Goal: Transaction & Acquisition: Purchase product/service

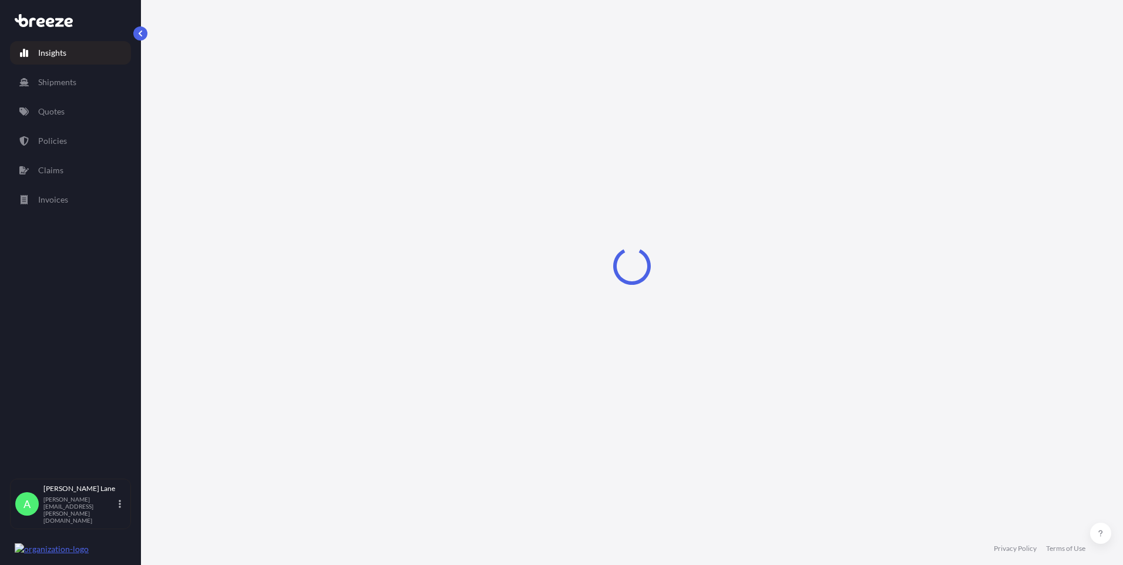
select select "2025"
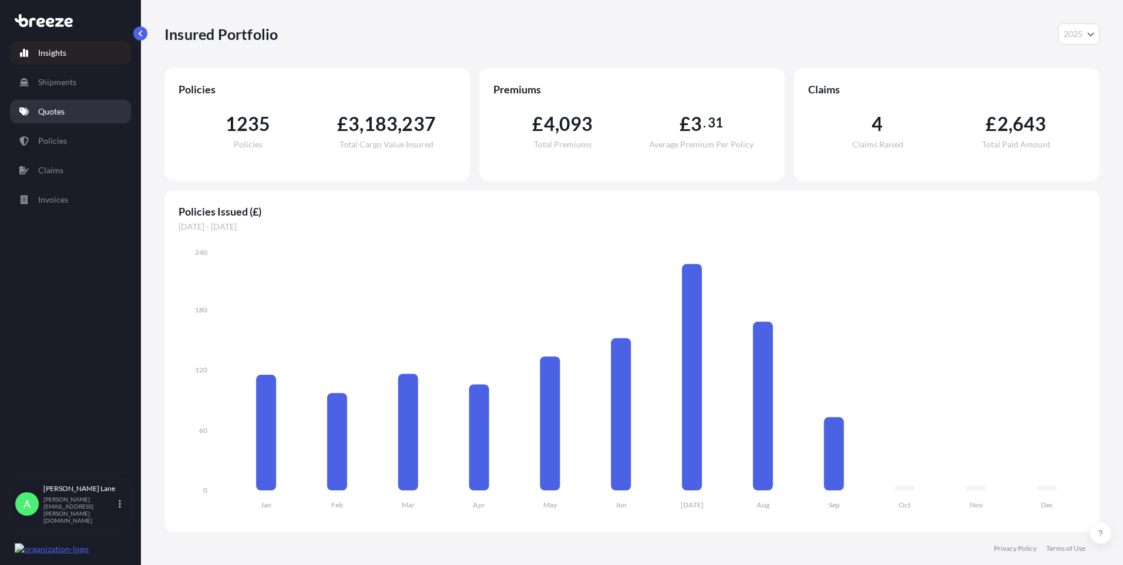
click at [66, 112] on link "Quotes" at bounding box center [70, 111] width 121 height 23
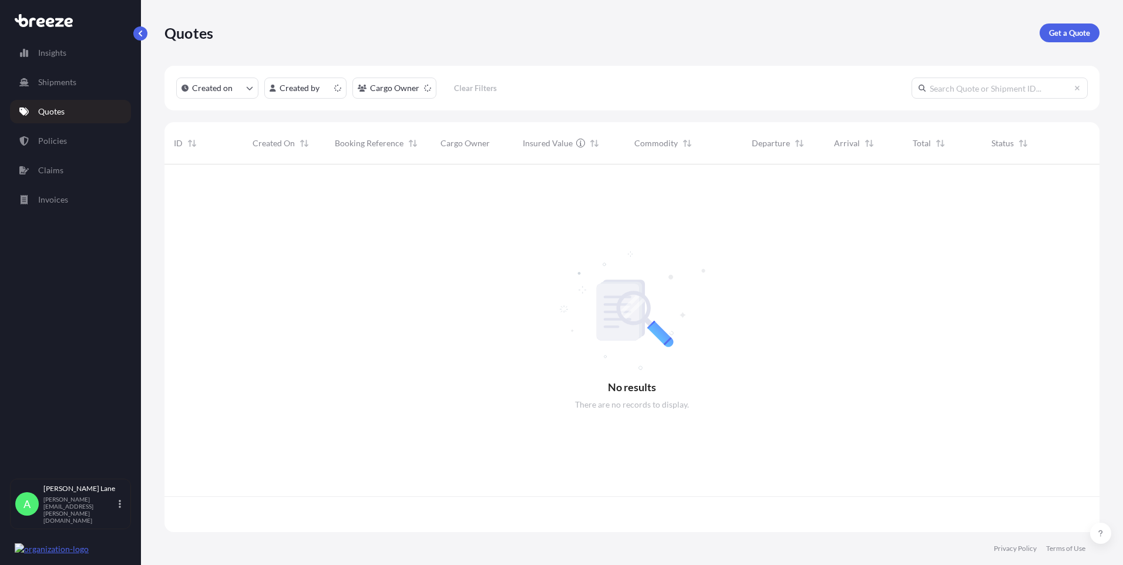
scroll to position [365, 926]
click at [1063, 31] on p "Get a Quote" at bounding box center [1069, 33] width 41 height 12
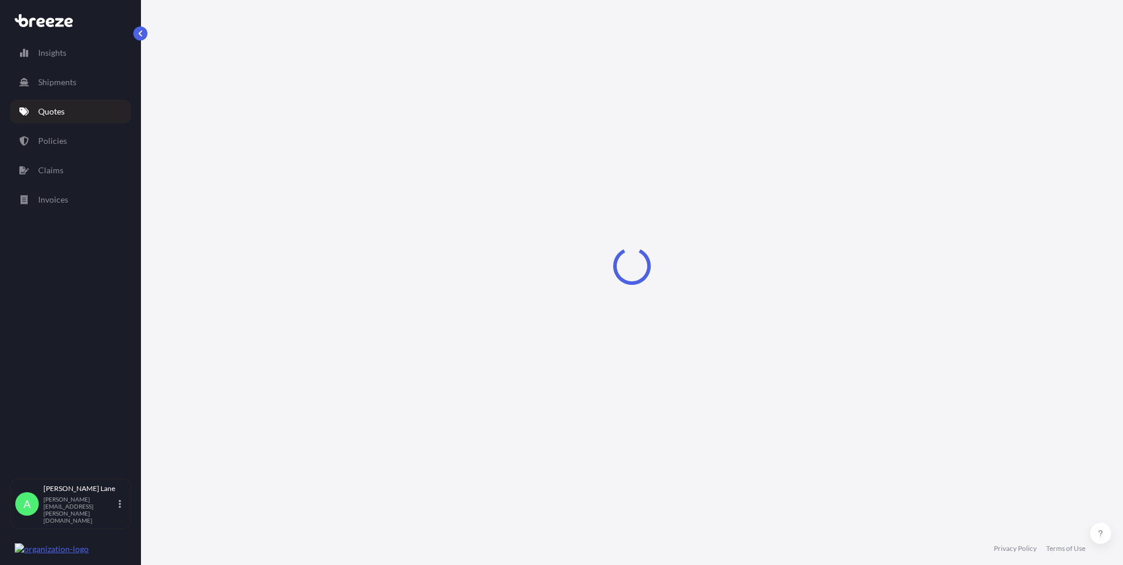
select select "Road"
select select "1"
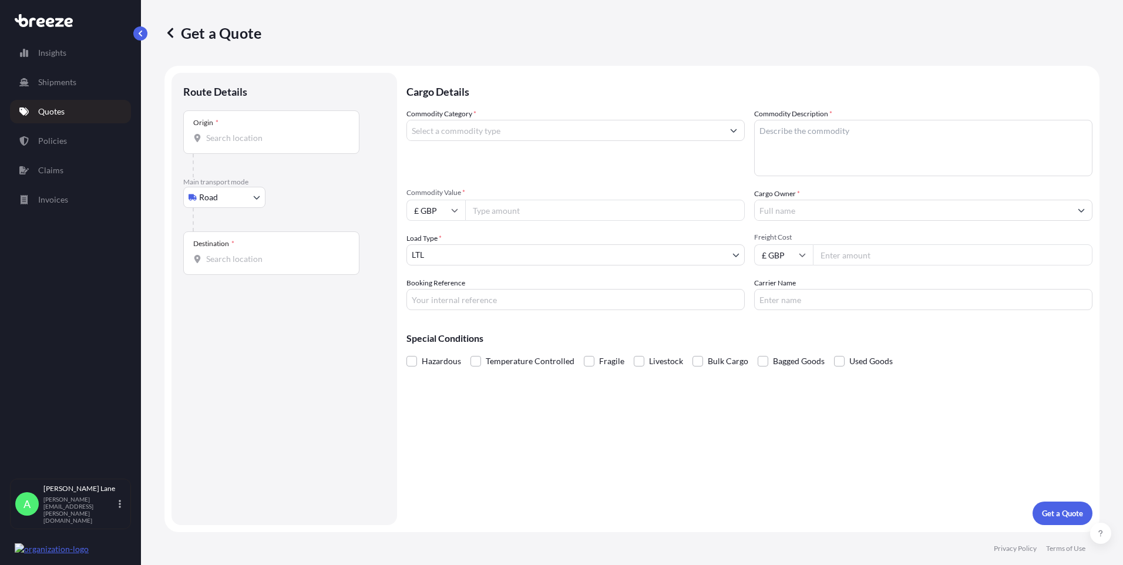
click at [220, 202] on body "Insights Shipments Quotes Policies Claims Invoices A [PERSON_NAME] [PERSON_NAME…" at bounding box center [561, 282] width 1123 height 565
click at [221, 255] on div "Air" at bounding box center [224, 248] width 73 height 21
select select "Air"
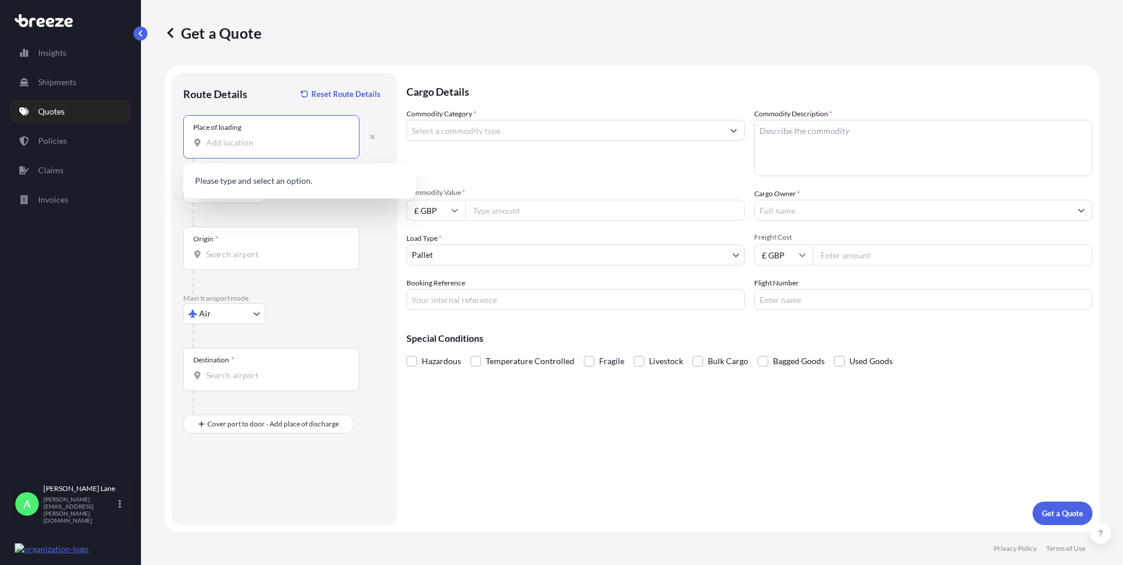
paste input "IP28 6RX"
click at [271, 188] on div "[STREET_ADDRESS]" at bounding box center [299, 184] width 223 height 33
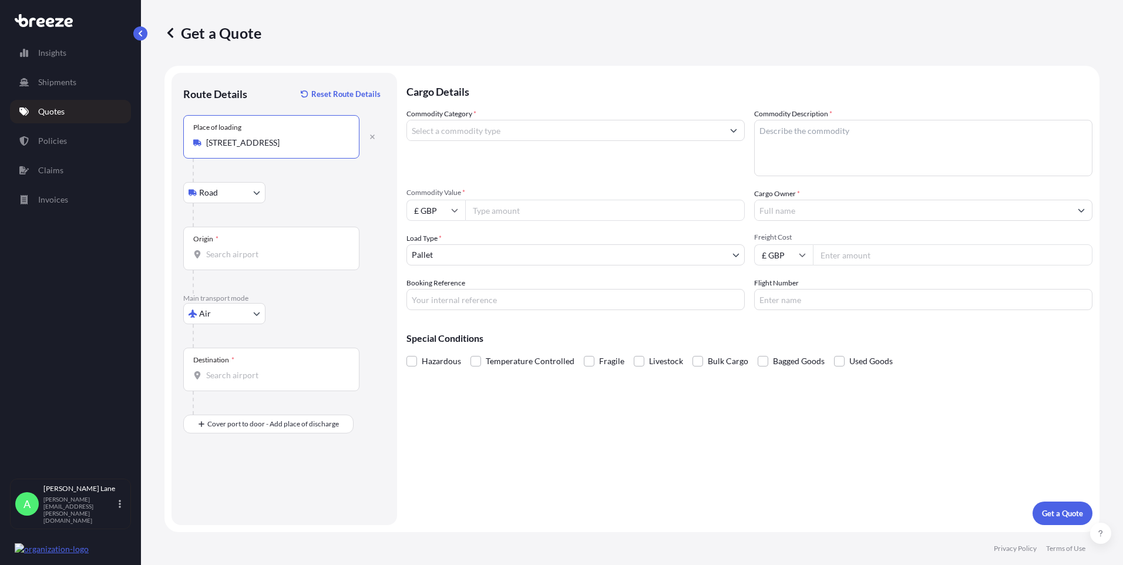
type input "[STREET_ADDRESS]"
click at [274, 248] on div "Origin *" at bounding box center [271, 248] width 176 height 43
click at [274, 248] on input "Origin *" at bounding box center [275, 254] width 139 height 12
click at [272, 241] on div "Origin *" at bounding box center [271, 248] width 176 height 43
click at [272, 248] on input "Origin *" at bounding box center [275, 254] width 139 height 12
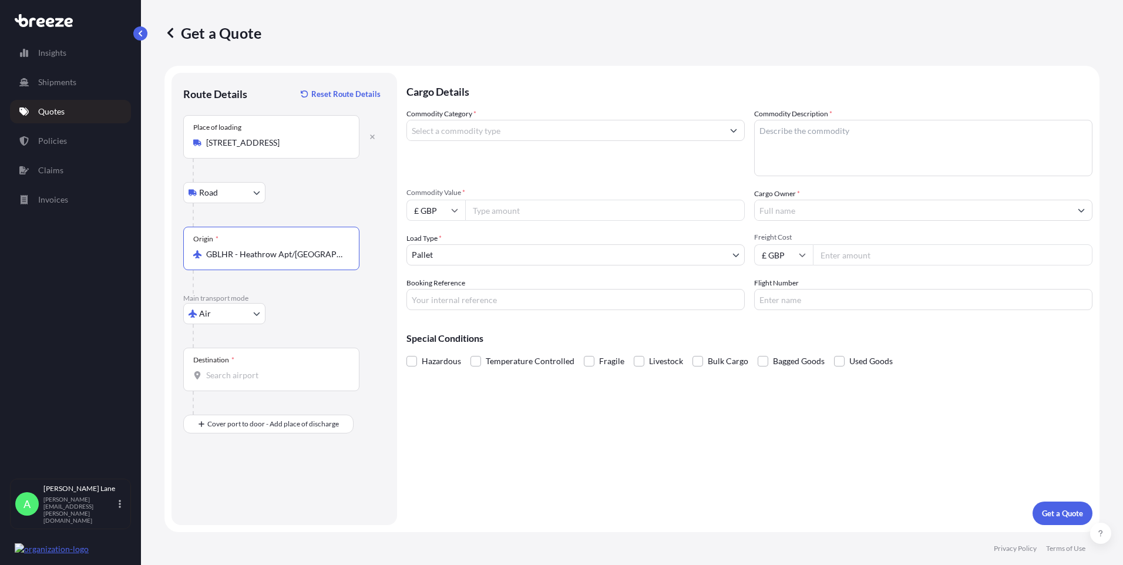
type input "GBLHR - Heathrow Apt/[GEOGRAPHIC_DATA], [GEOGRAPHIC_DATA]"
click at [285, 372] on input "Destination *" at bounding box center [275, 375] width 139 height 12
drag, startPoint x: 189, startPoint y: 378, endPoint x: 145, endPoint y: 381, distance: 44.1
click at [145, 381] on div "Get a Quote Route Details Reset Route Details Place of loading [GEOGRAPHIC_DATA…" at bounding box center [632, 266] width 982 height 532
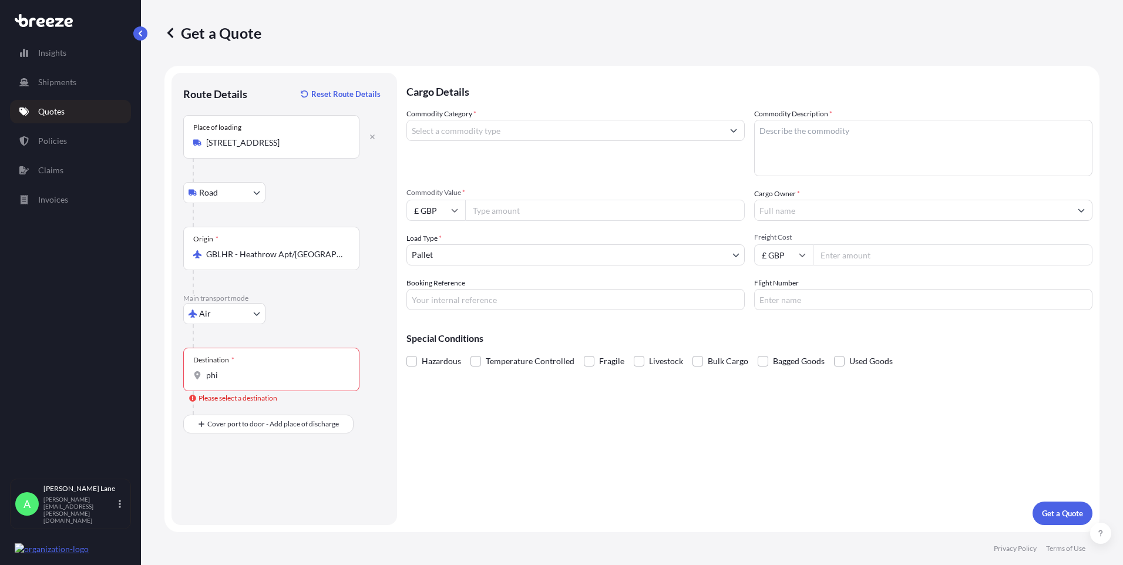
click at [312, 378] on input "phi" at bounding box center [275, 375] width 139 height 12
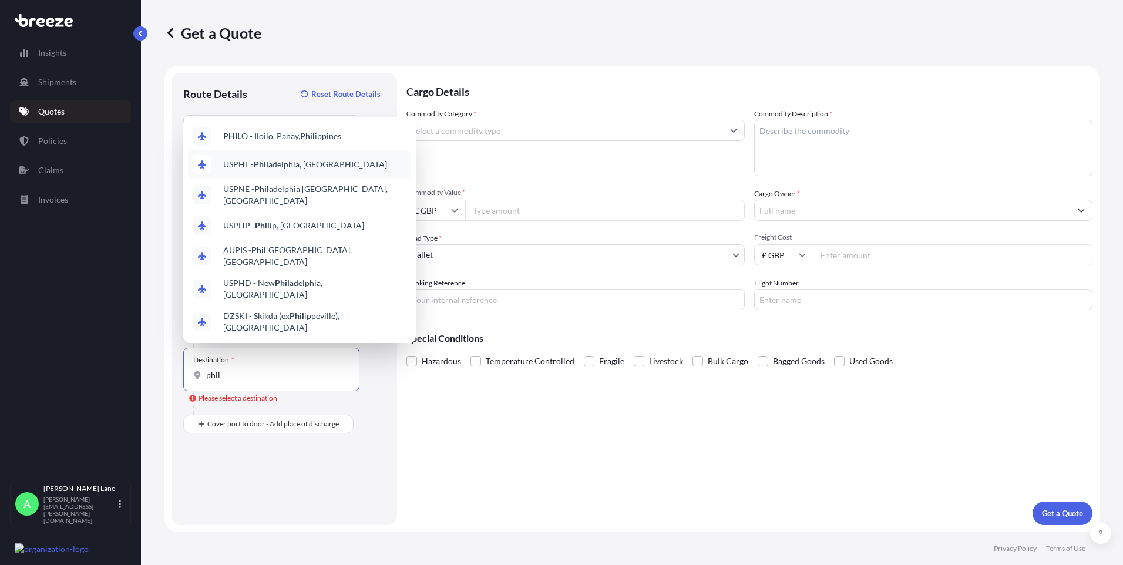
click at [314, 170] on span "USPHL - [PERSON_NAME], [GEOGRAPHIC_DATA]" at bounding box center [305, 165] width 164 height 12
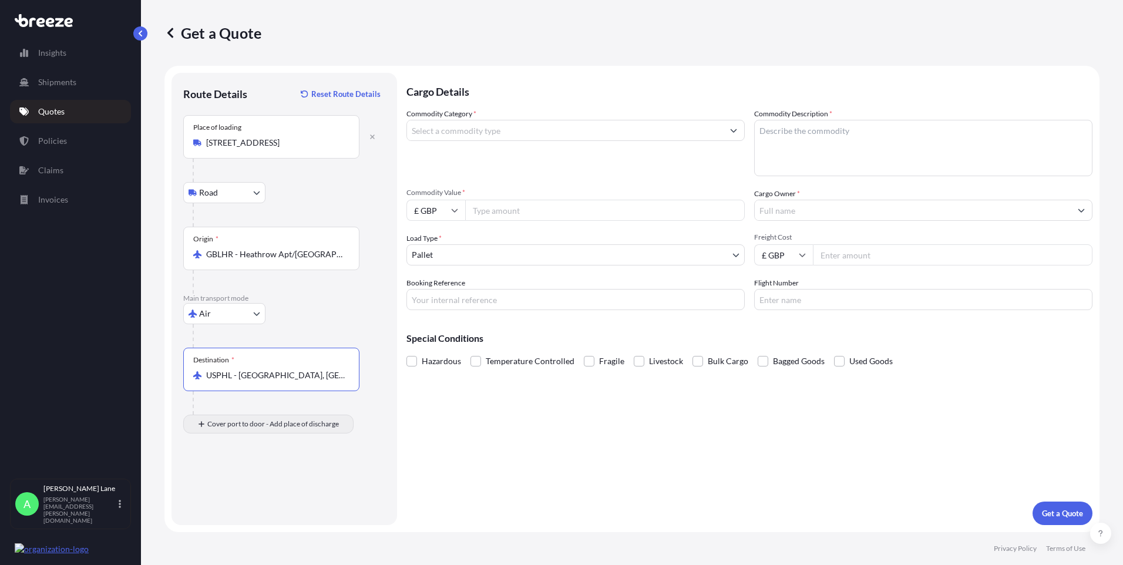
type input "USPHL - [GEOGRAPHIC_DATA], [GEOGRAPHIC_DATA]"
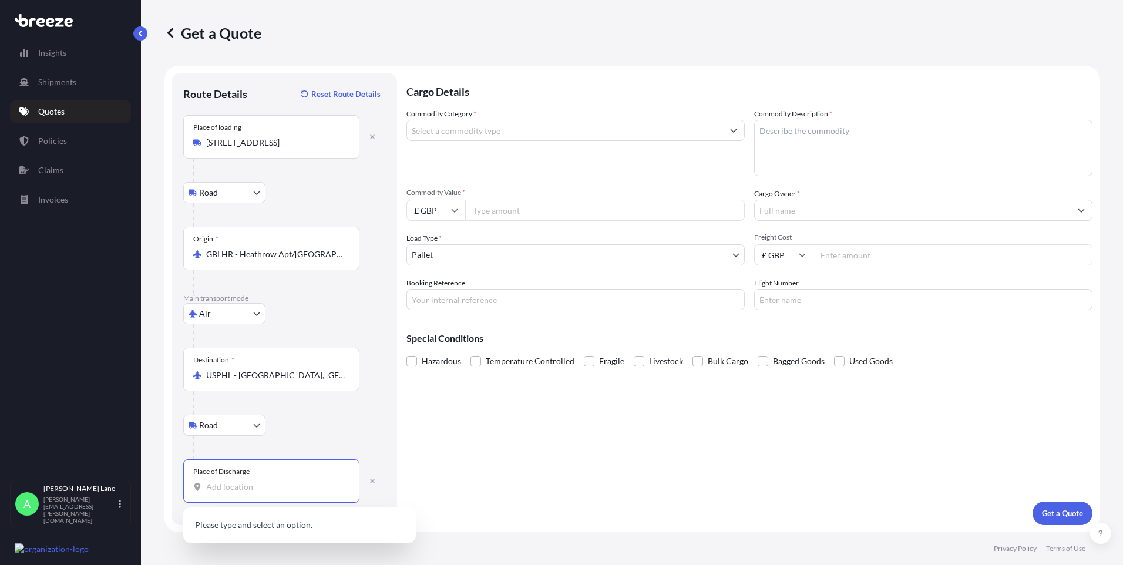
click at [312, 490] on input "Place of Discharge" at bounding box center [275, 487] width 139 height 12
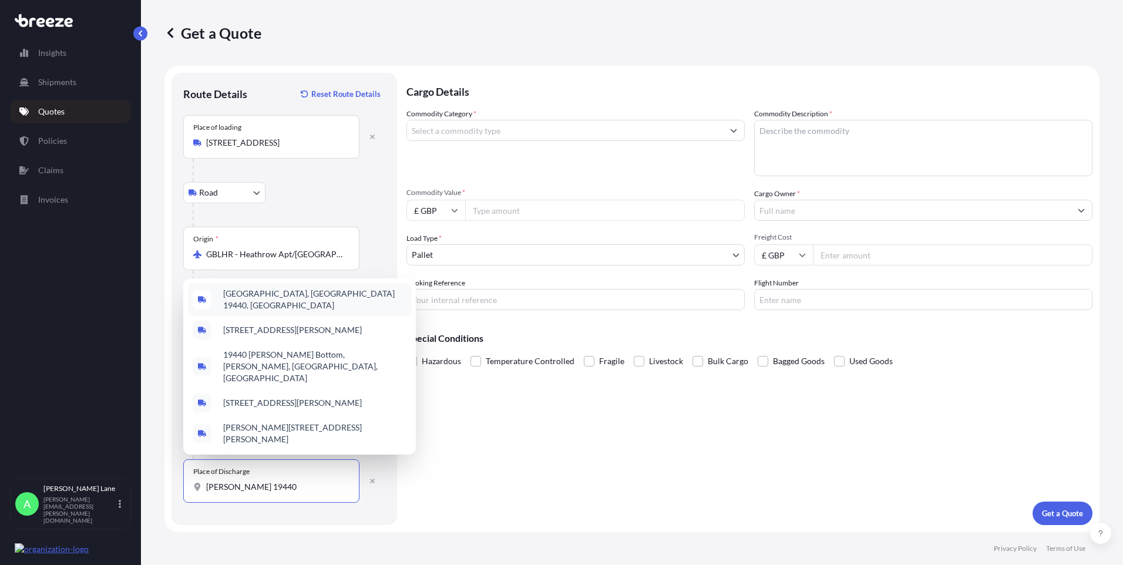
click at [292, 311] on span "[GEOGRAPHIC_DATA], [GEOGRAPHIC_DATA] 19440, [GEOGRAPHIC_DATA]" at bounding box center [314, 299] width 183 height 23
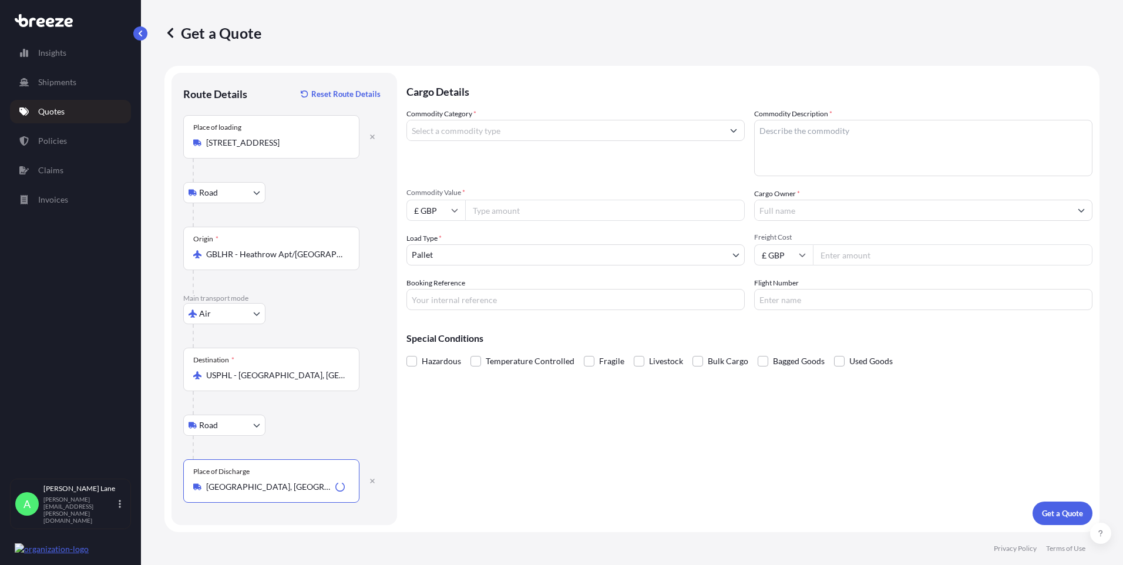
type input "[GEOGRAPHIC_DATA], [GEOGRAPHIC_DATA] 19440, [GEOGRAPHIC_DATA]"
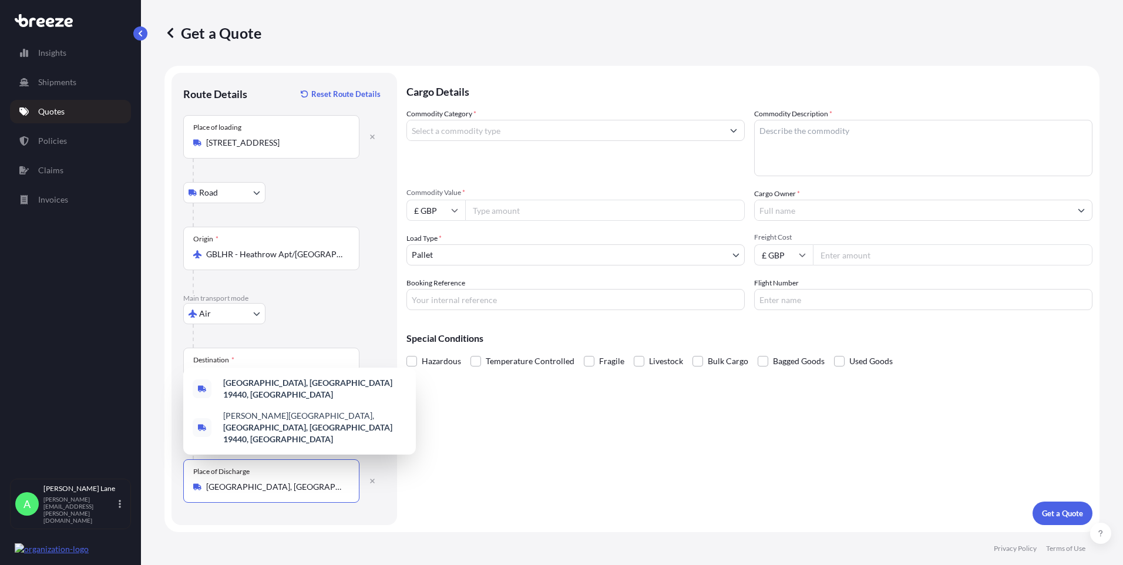
click at [509, 134] on input "Commodity Category *" at bounding box center [565, 130] width 316 height 21
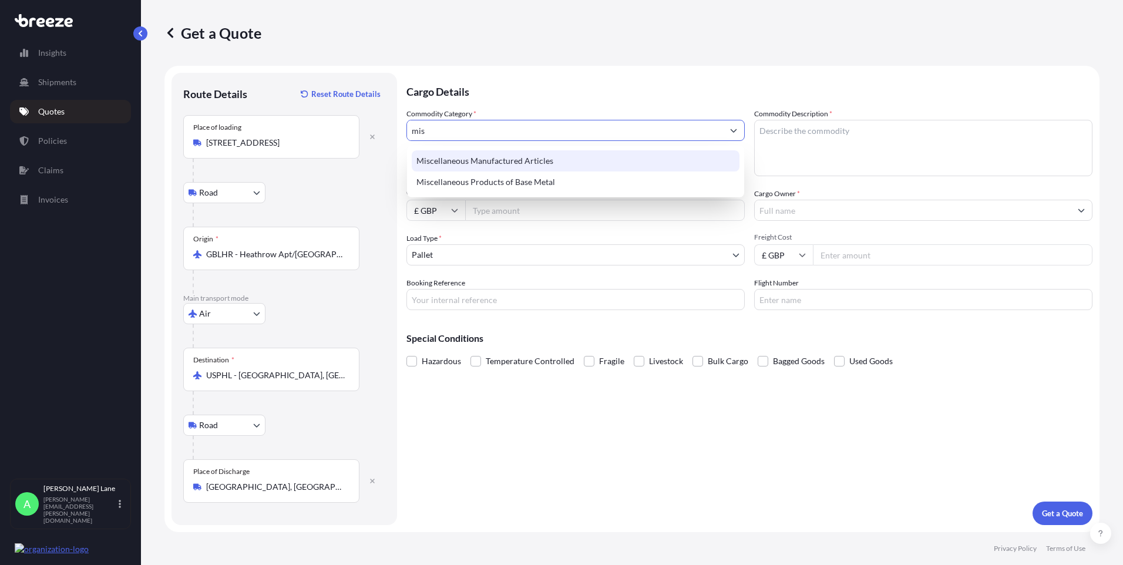
click at [503, 161] on div "Miscellaneous Manufactured Articles" at bounding box center [576, 160] width 328 height 21
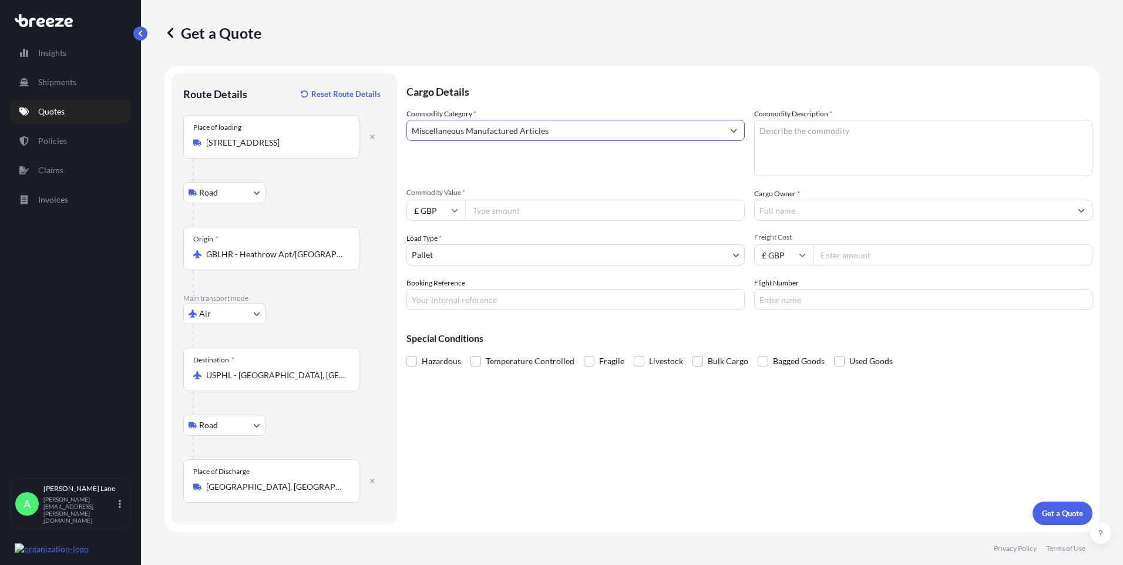
type input "Miscellaneous Manufactured Articles"
click at [503, 205] on input "Commodity Value *" at bounding box center [605, 210] width 280 height 21
type input "15000"
paste textarea "MILTY ZEROSTAT ANTI STATIC DEVICE"
type textarea "MILTY ZEROSTAT ANTI STATIC DEVICE"
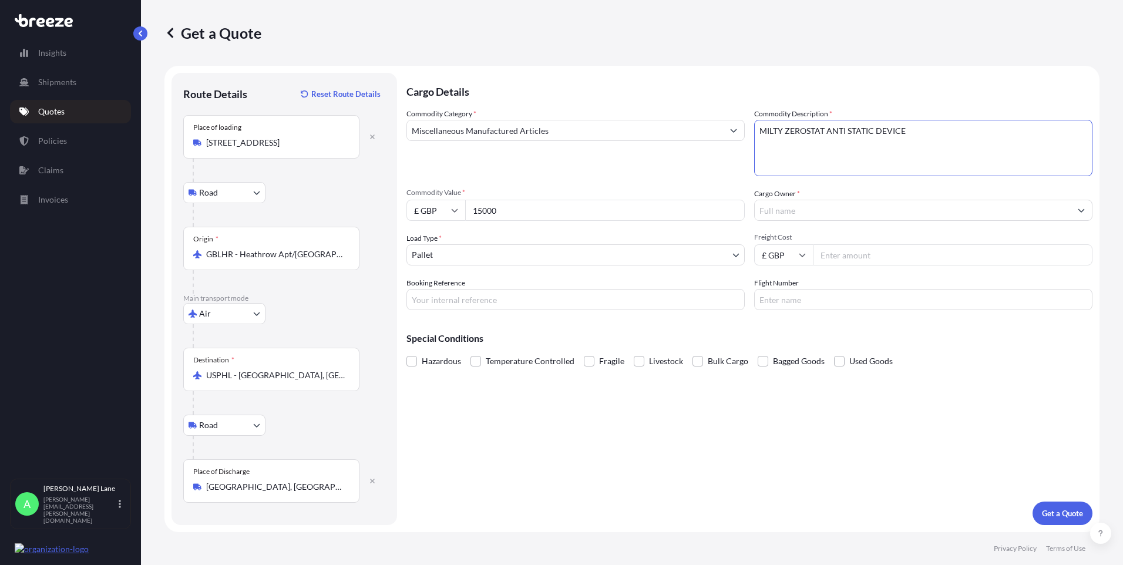
click at [488, 255] on body "Insights Shipments Quotes Policies Claims Invoices A [PERSON_NAME] [PERSON_NAME…" at bounding box center [561, 282] width 1123 height 565
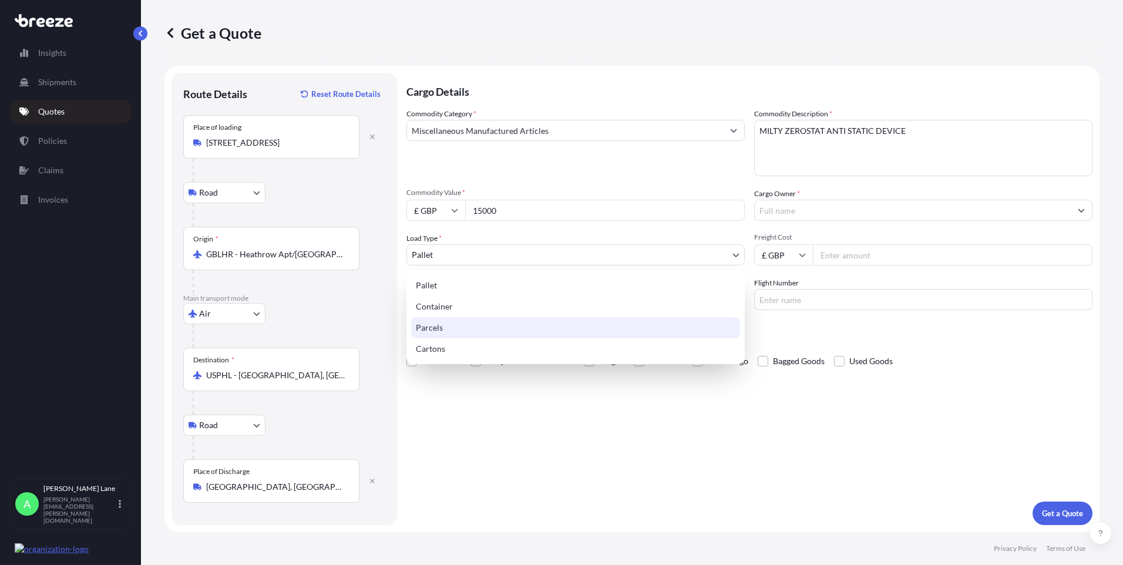
click at [458, 322] on div "Parcels" at bounding box center [575, 327] width 329 height 21
select select "3"
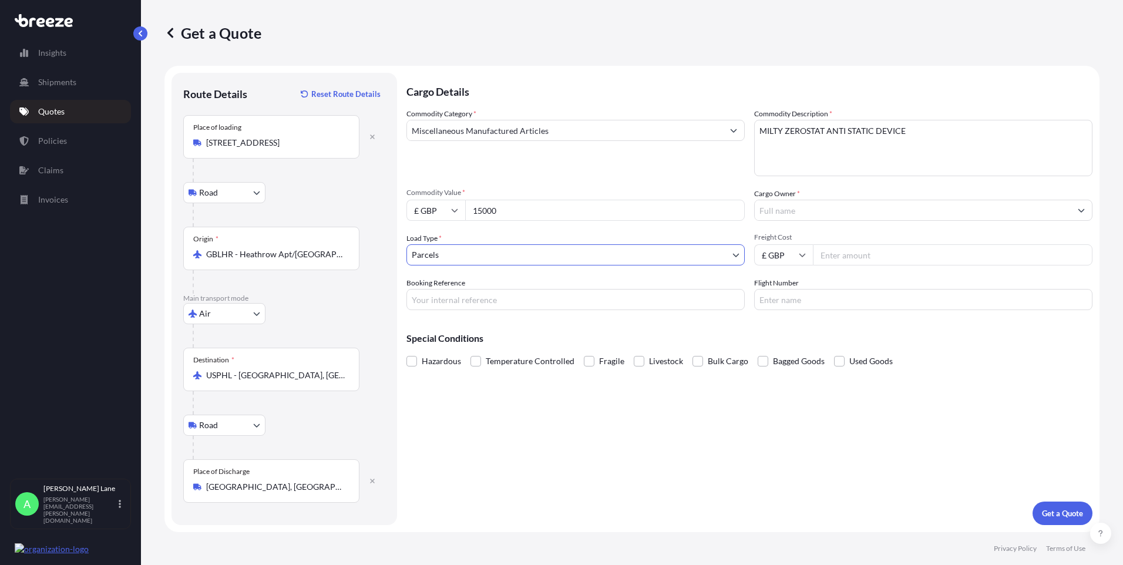
click at [477, 295] on input "Booking Reference" at bounding box center [575, 299] width 338 height 21
paste input "1897921"
type input "1897921"
click at [807, 211] on input "Cargo Owner *" at bounding box center [913, 210] width 316 height 21
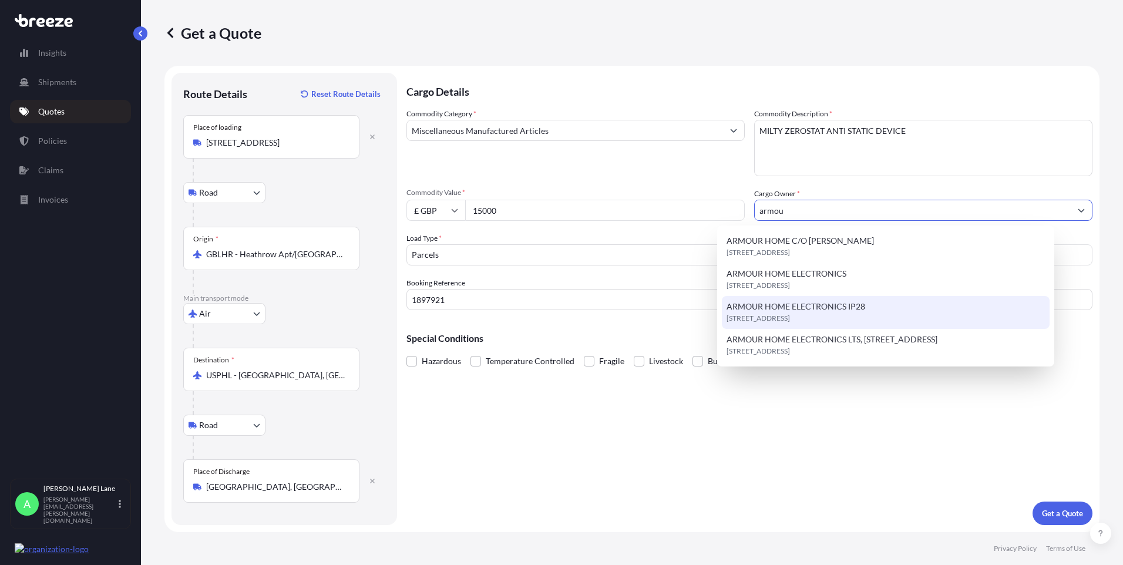
click at [790, 313] on span "[STREET_ADDRESS]" at bounding box center [757, 318] width 63 height 12
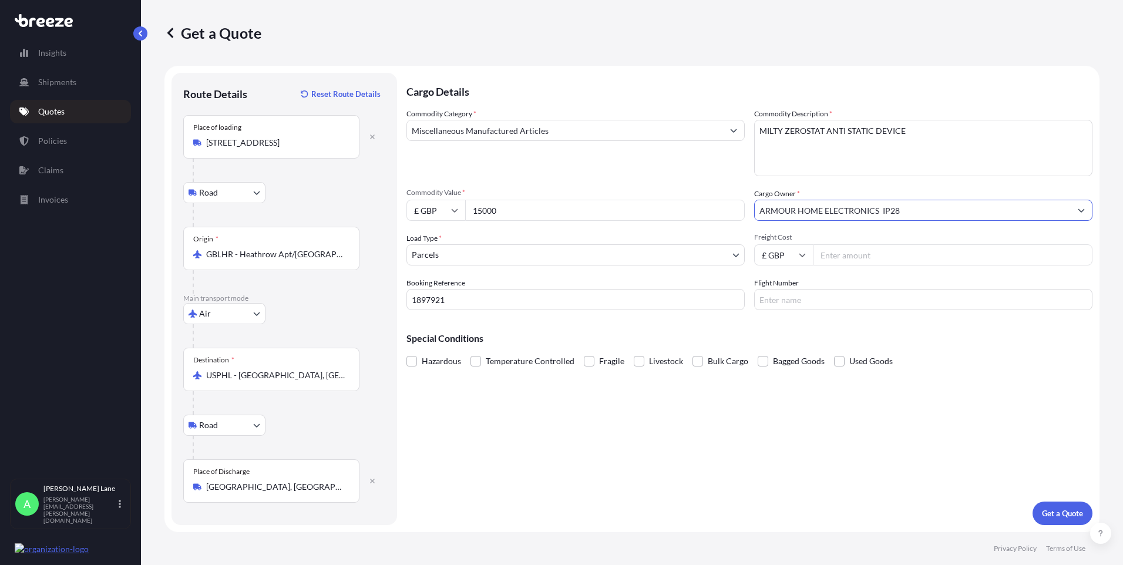
type input "ARMOUR HOME ELECTRONICS IP28"
click at [868, 258] on input "Freight Cost" at bounding box center [953, 254] width 280 height 21
type input "736.72"
click at [814, 302] on input "Flight Number" at bounding box center [923, 299] width 338 height 21
type input "ups"
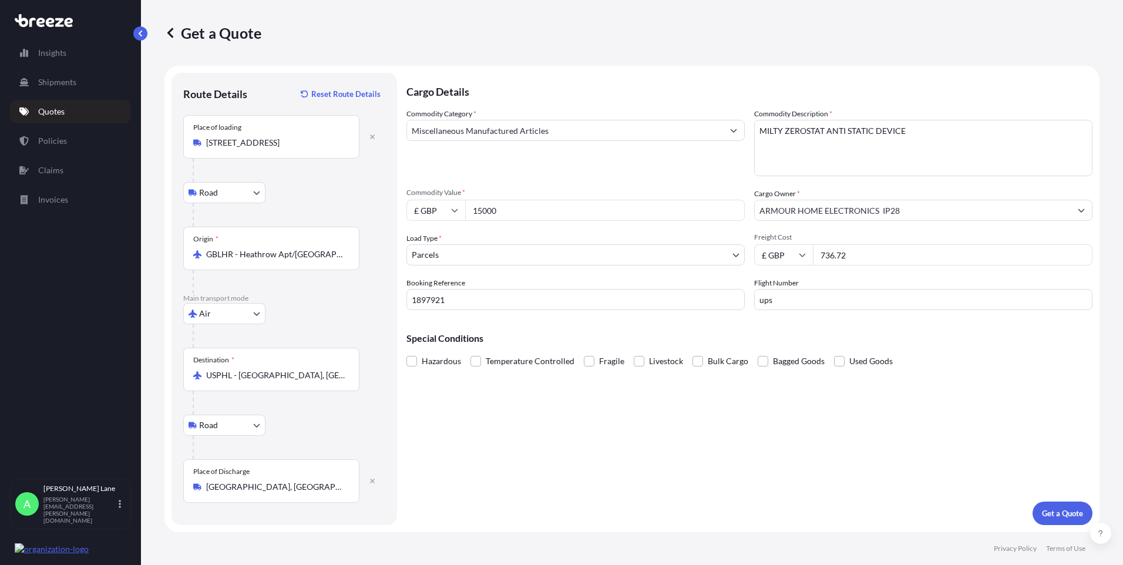
click at [681, 429] on div "Cargo Details Commodity Category * Miscellaneous Manufactured Articles Commodit…" at bounding box center [749, 299] width 686 height 452
click at [1059, 517] on p "Get a Quote" at bounding box center [1062, 513] width 41 height 12
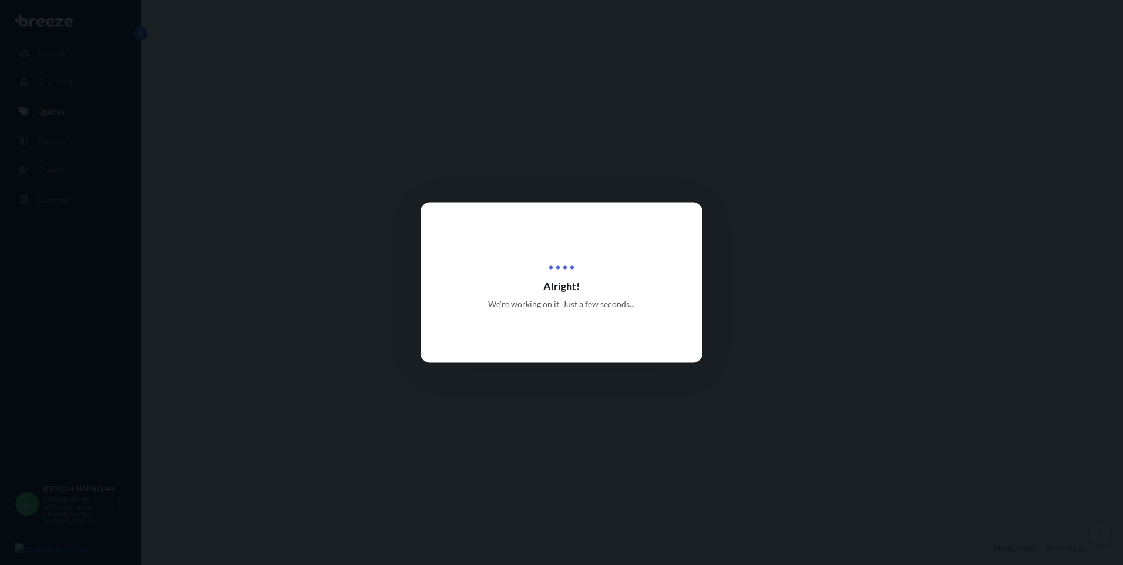
select select "Road"
select select "Air"
select select "Road"
select select "3"
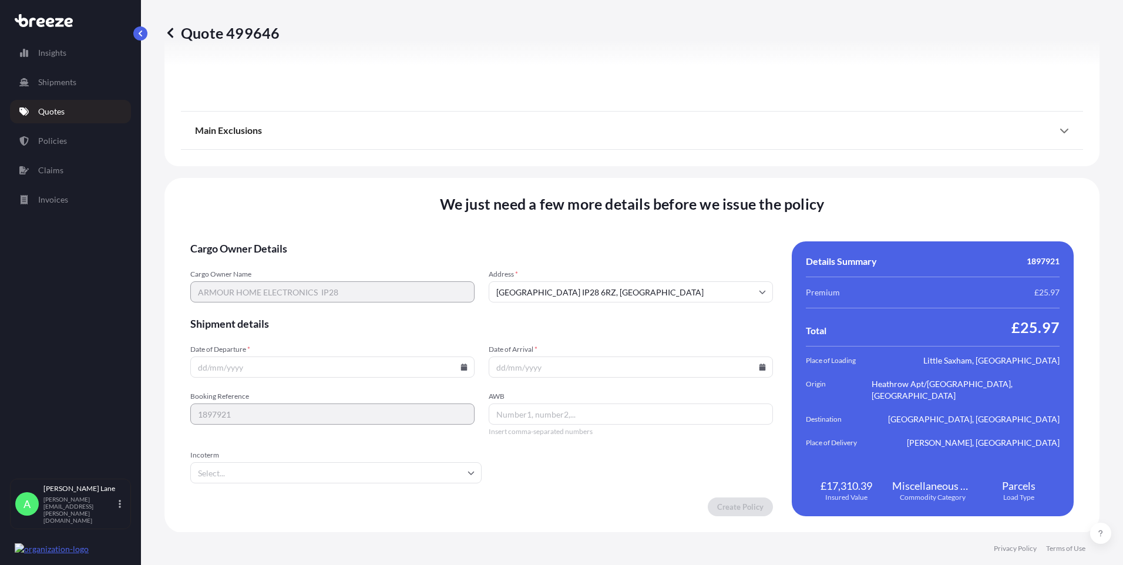
scroll to position [1532, 0]
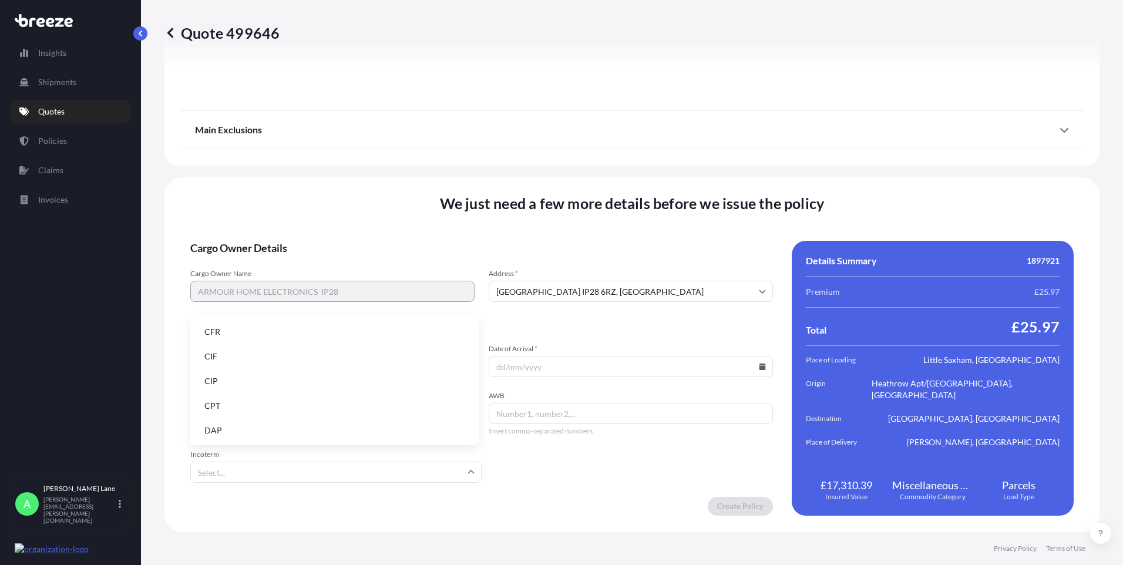
click at [381, 471] on input "Incoterm" at bounding box center [335, 472] width 291 height 21
click at [299, 431] on li "DAP" at bounding box center [334, 430] width 279 height 22
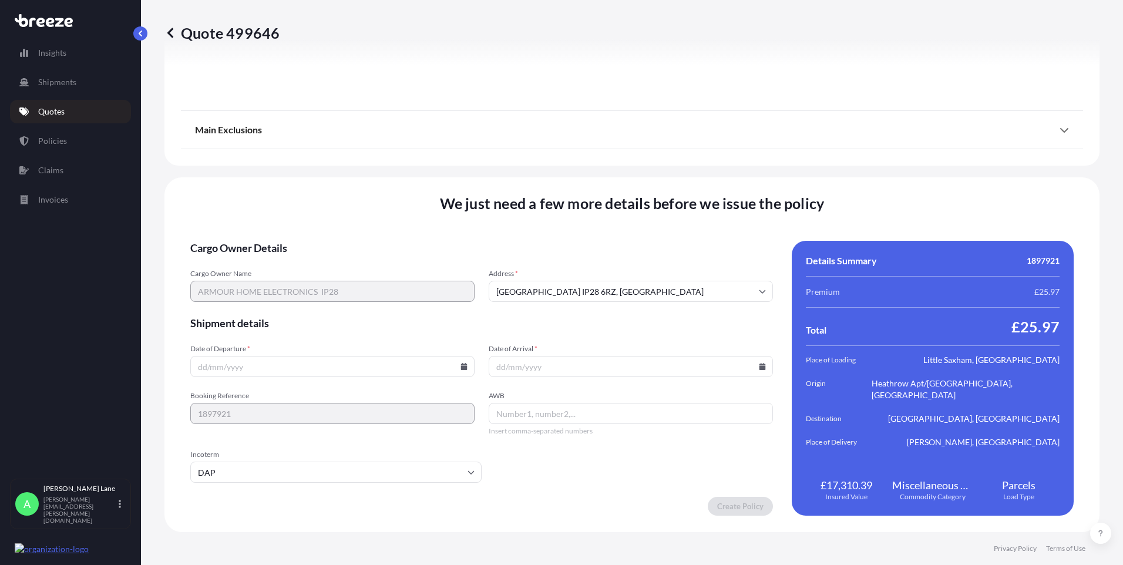
click at [463, 368] on icon at bounding box center [464, 366] width 6 height 7
click at [302, 284] on button "24" at bounding box center [303, 284] width 19 height 19
type input "[DATE]"
paste input "1ZW074F30416138682"
type input "1ZW074F30416138682"
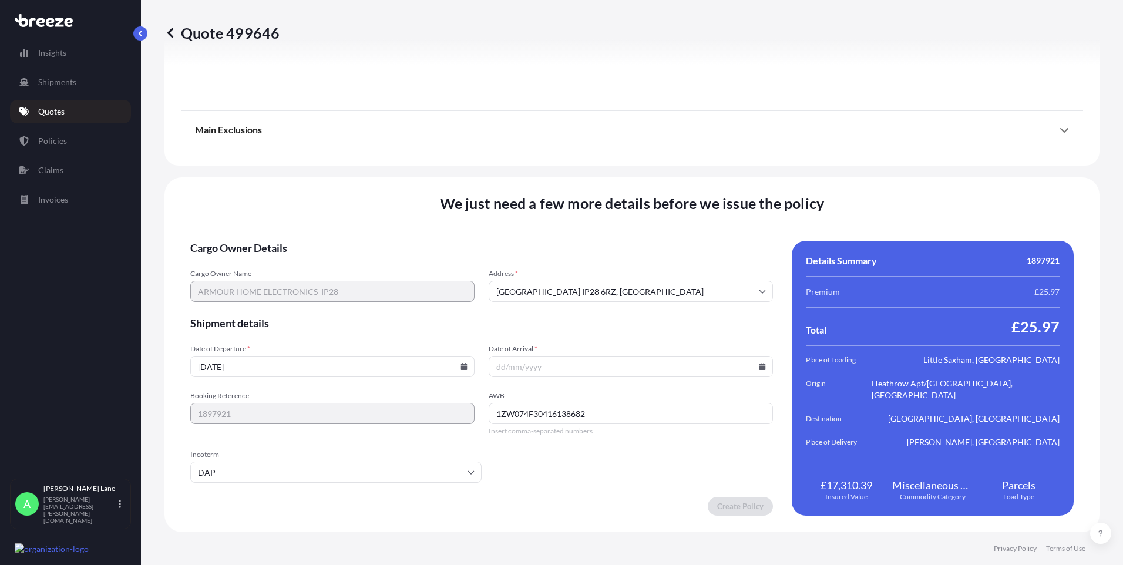
click at [760, 368] on input "Date of Arrival *" at bounding box center [631, 366] width 284 height 21
click at [759, 364] on icon at bounding box center [762, 366] width 6 height 7
click at [627, 282] on button "25" at bounding box center [626, 284] width 19 height 19
click at [759, 369] on icon at bounding box center [762, 366] width 6 height 7
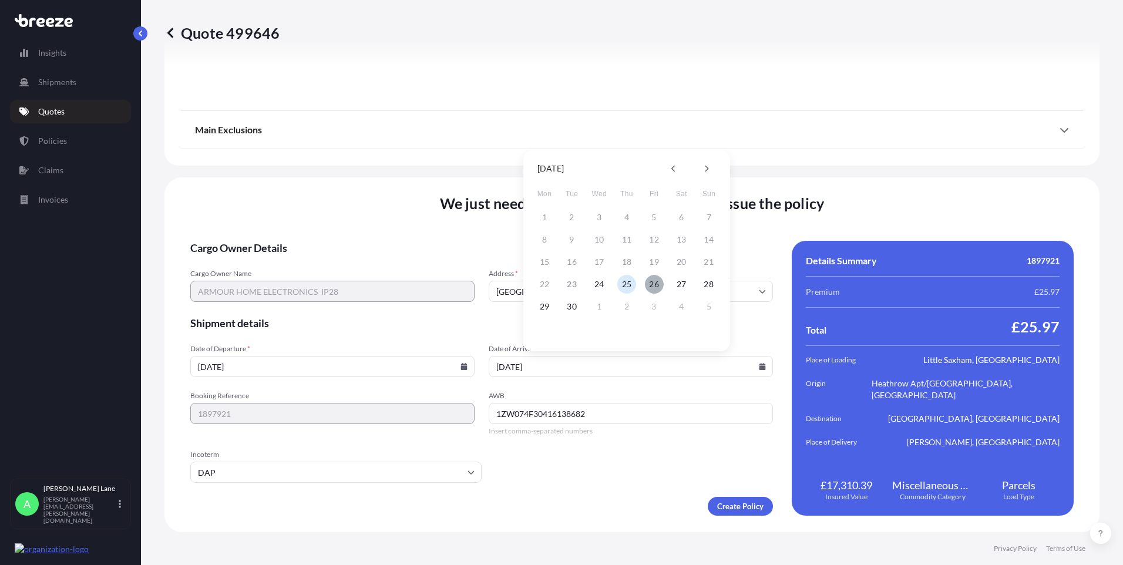
click at [656, 284] on button "26" at bounding box center [654, 284] width 19 height 19
type input "[DATE]"
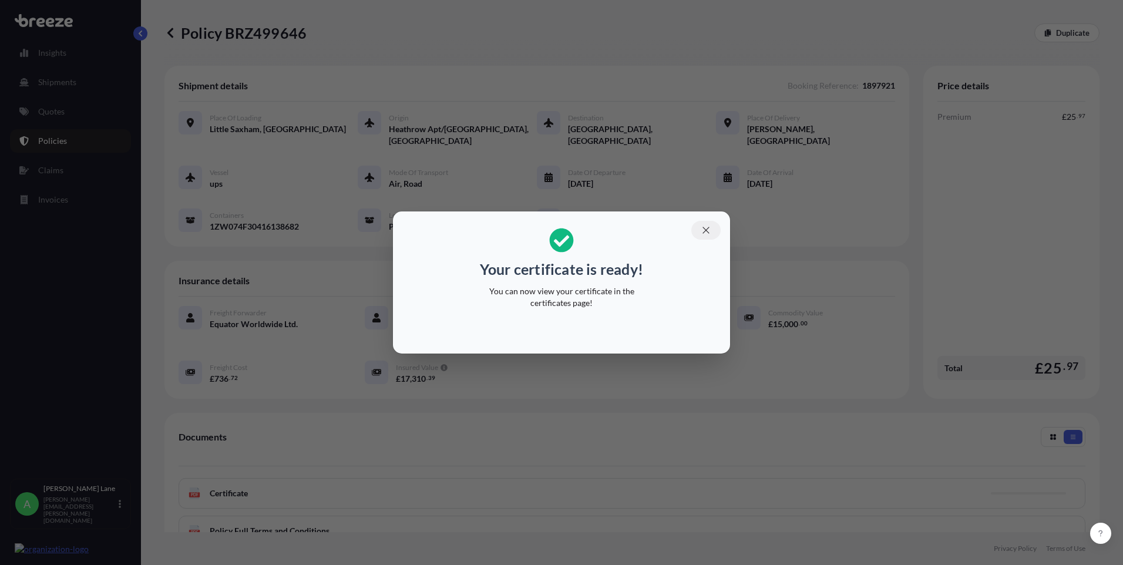
click at [708, 228] on icon "button" at bounding box center [706, 230] width 11 height 11
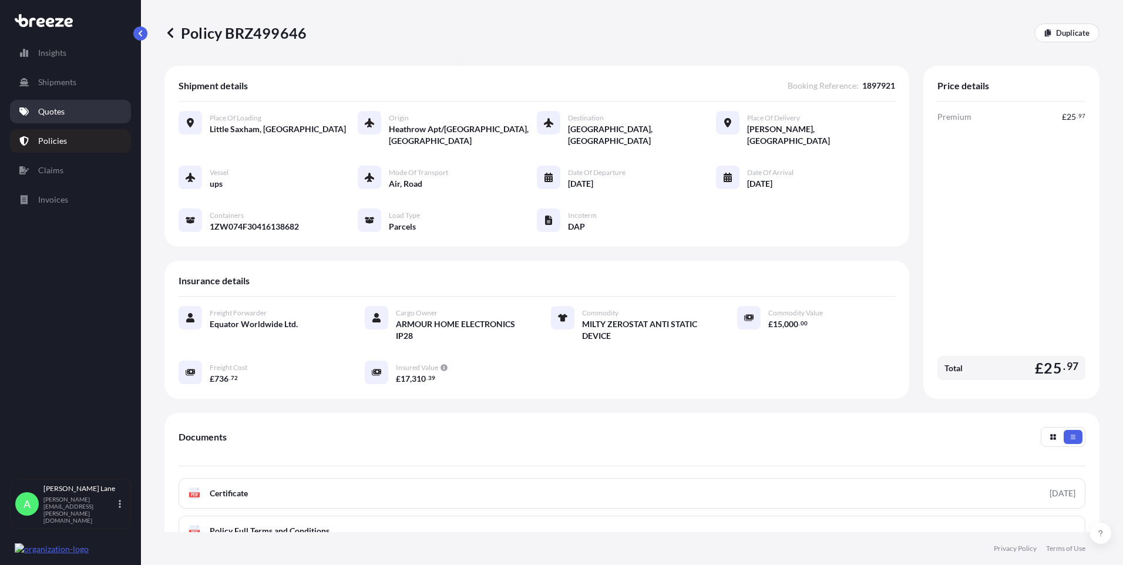
click at [65, 114] on link "Quotes" at bounding box center [70, 111] width 121 height 23
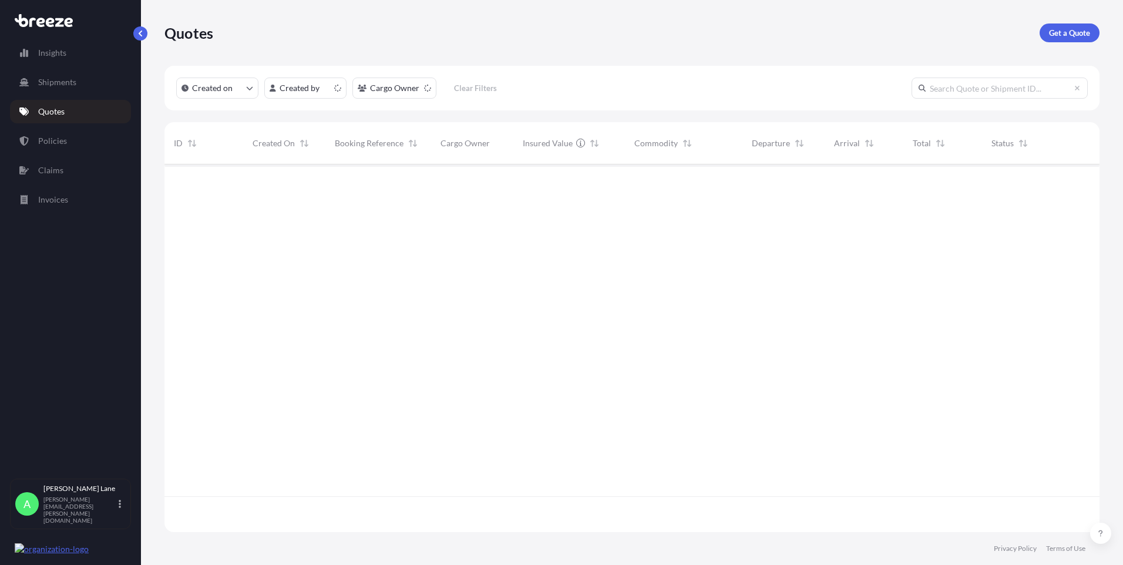
scroll to position [365, 926]
click at [1078, 31] on p "Get a Quote" at bounding box center [1069, 33] width 41 height 12
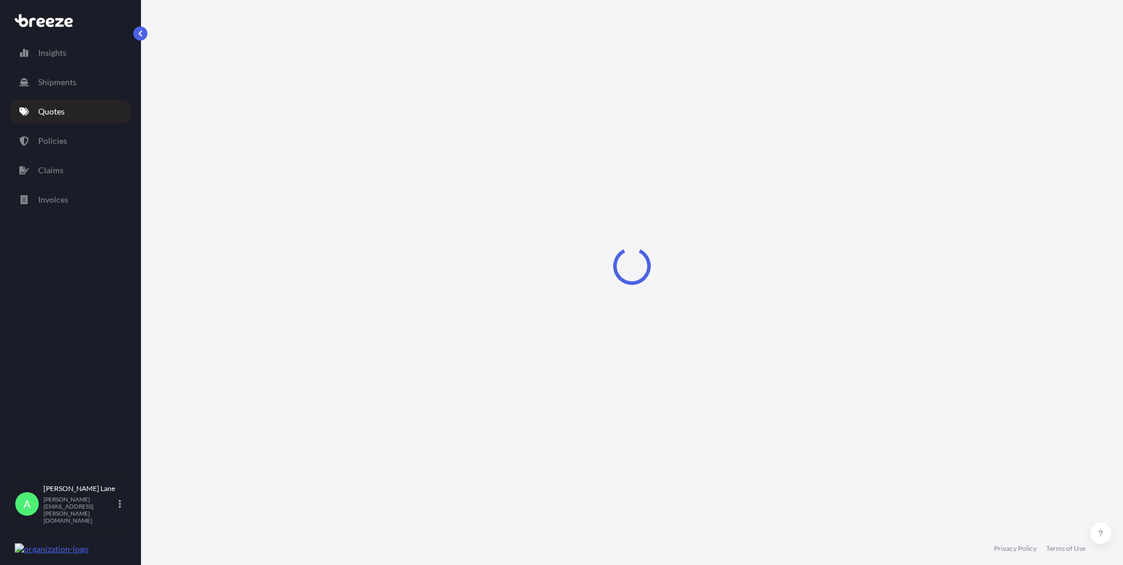
select select "Road"
select select "1"
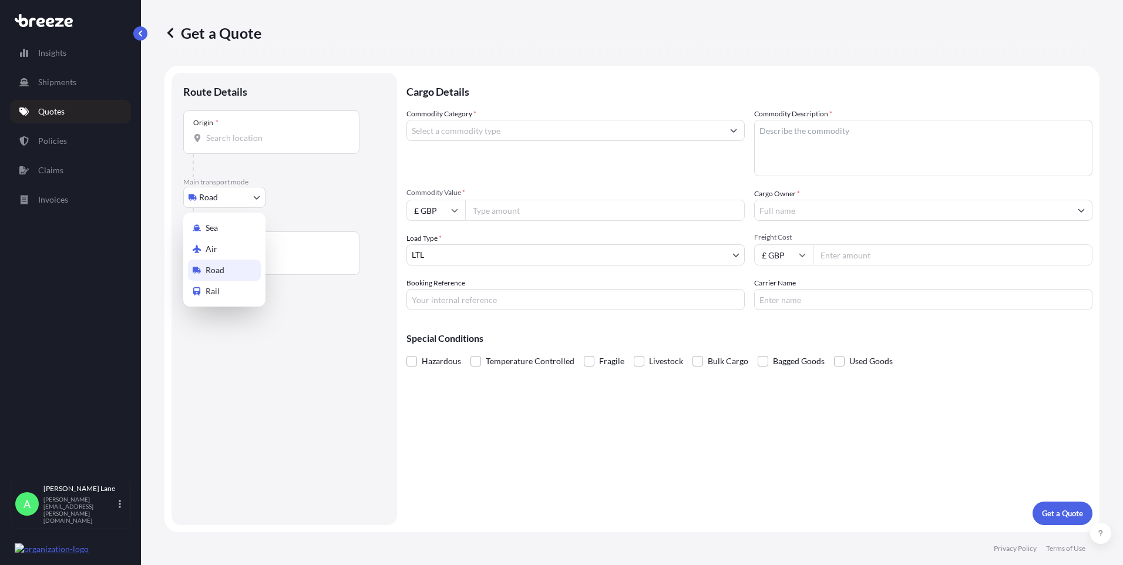
click at [235, 200] on body "Insights Shipments Quotes Policies Claims Invoices A [PERSON_NAME] [PERSON_NAME…" at bounding box center [561, 282] width 1123 height 565
click at [232, 248] on div "Air" at bounding box center [224, 248] width 73 height 21
select select "Air"
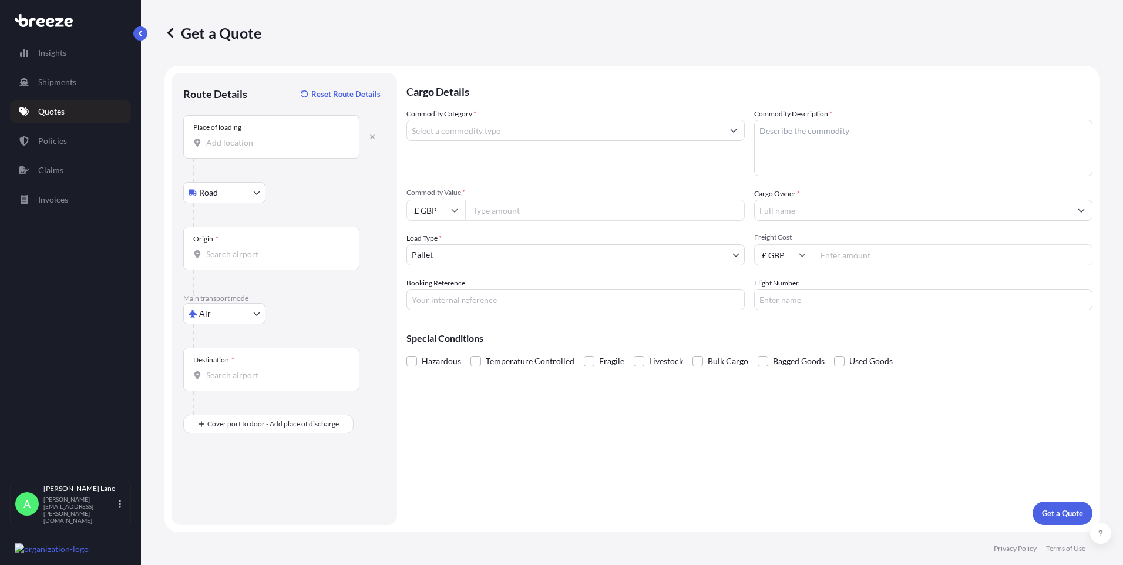
click at [278, 141] on input "Place of loading" at bounding box center [275, 143] width 139 height 12
paste input "E18 1BY"
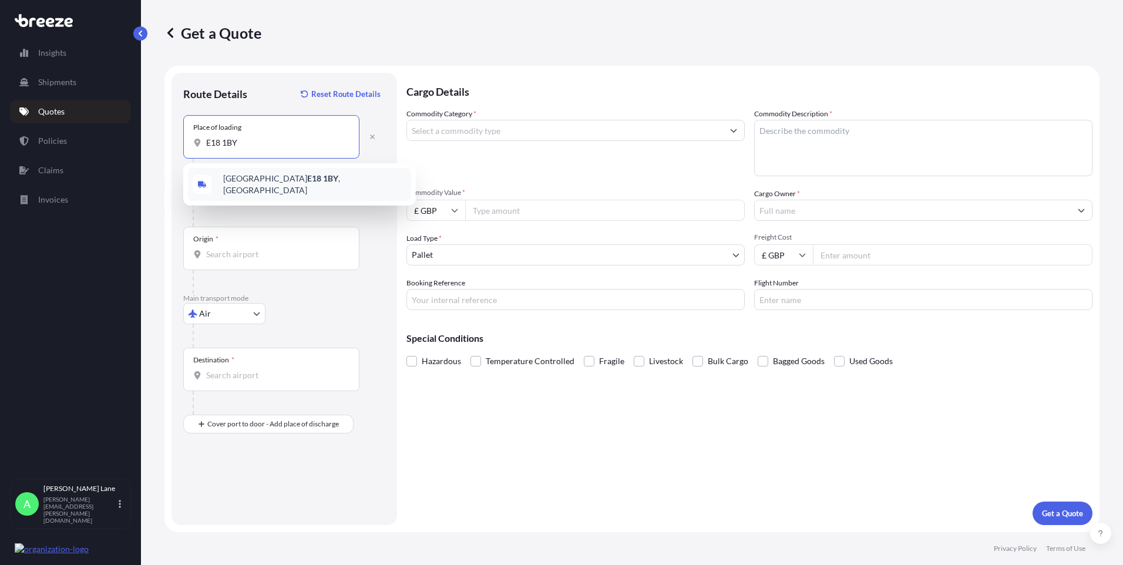
click at [286, 181] on span "London E18 1BY , [GEOGRAPHIC_DATA]" at bounding box center [314, 184] width 183 height 23
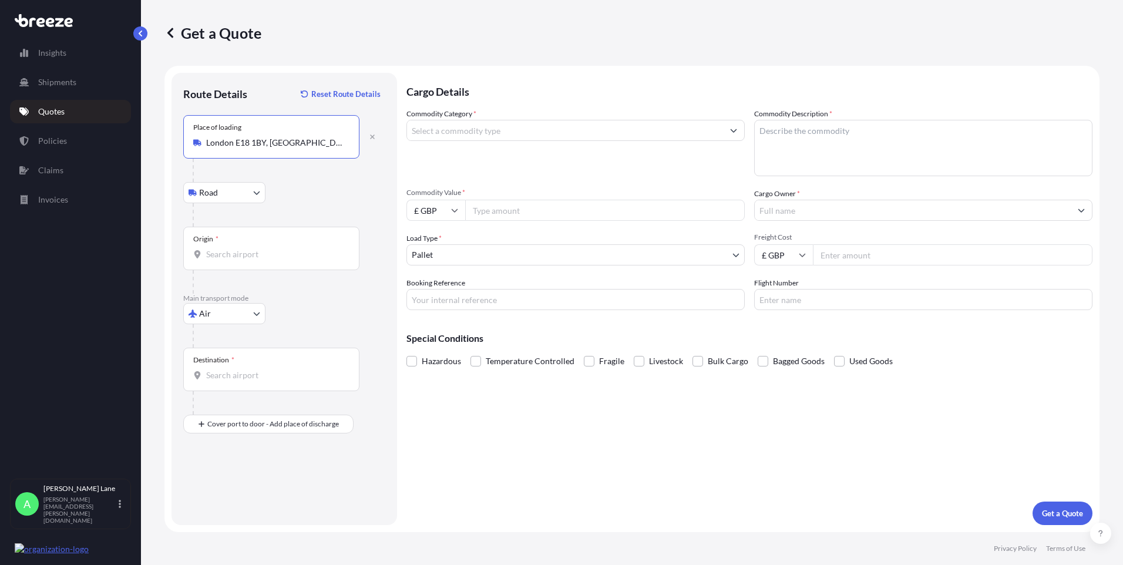
type input "London E18 1BY, [GEOGRAPHIC_DATA]"
click at [270, 238] on div "Origin *" at bounding box center [271, 248] width 176 height 43
click at [270, 248] on input "Origin *" at bounding box center [275, 254] width 139 height 12
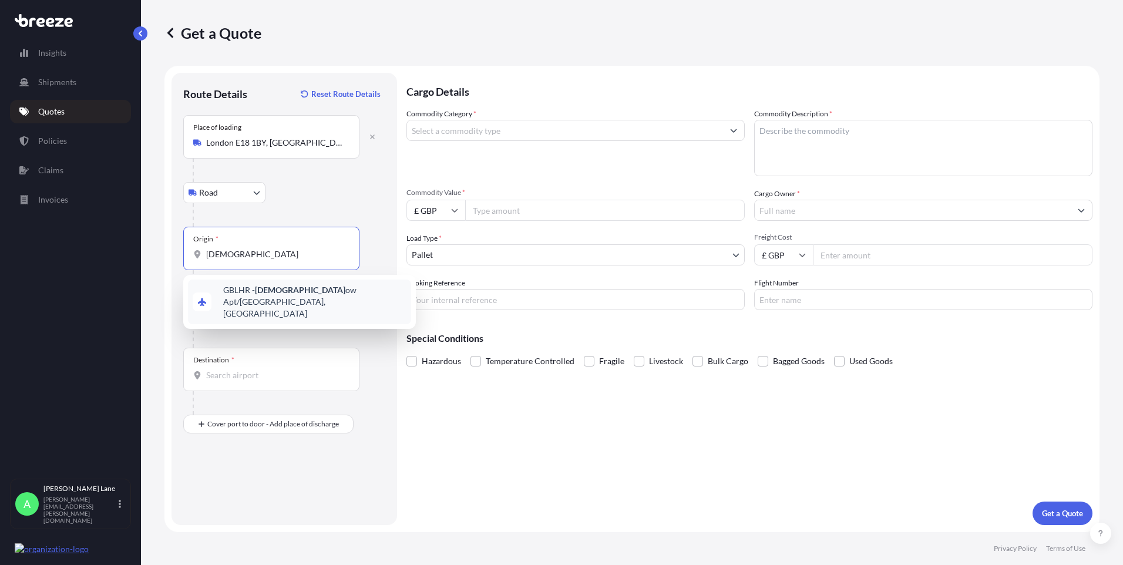
click at [284, 295] on span "GBLHR - Heathr ow Apt/[GEOGRAPHIC_DATA], [GEOGRAPHIC_DATA]" at bounding box center [314, 301] width 183 height 35
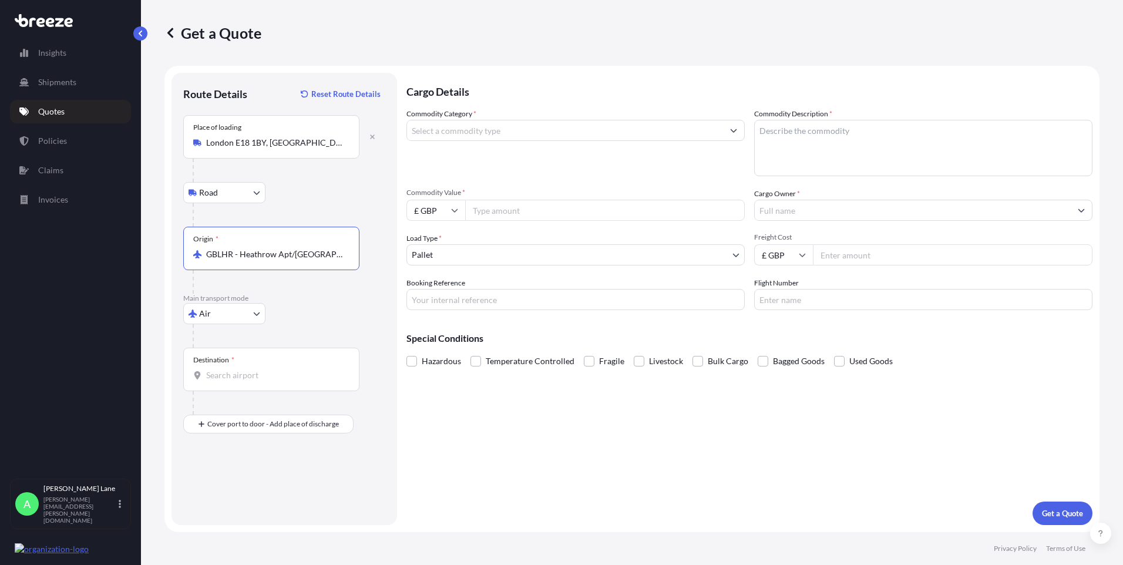
type input "GBLHR - Heathrow Apt/[GEOGRAPHIC_DATA], [GEOGRAPHIC_DATA]"
click at [276, 368] on div "Destination *" at bounding box center [271, 369] width 176 height 43
click at [276, 369] on input "Destination *" at bounding box center [275, 375] width 139 height 12
paste input "[GEOGRAPHIC_DATA]"
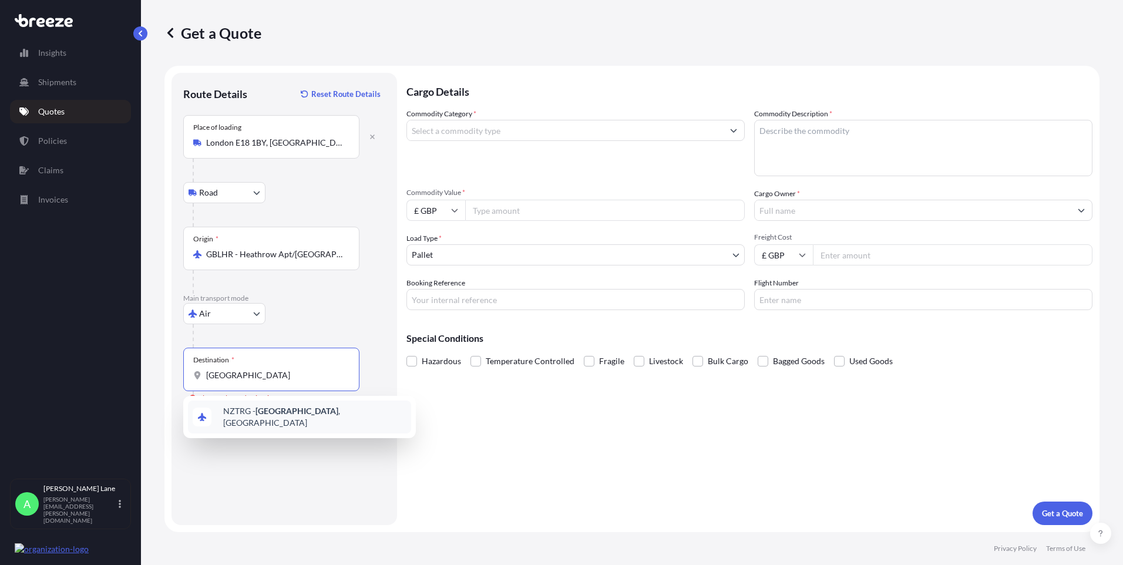
click at [292, 426] on div "NZTRG - [GEOGRAPHIC_DATA] , [GEOGRAPHIC_DATA]" at bounding box center [299, 416] width 223 height 33
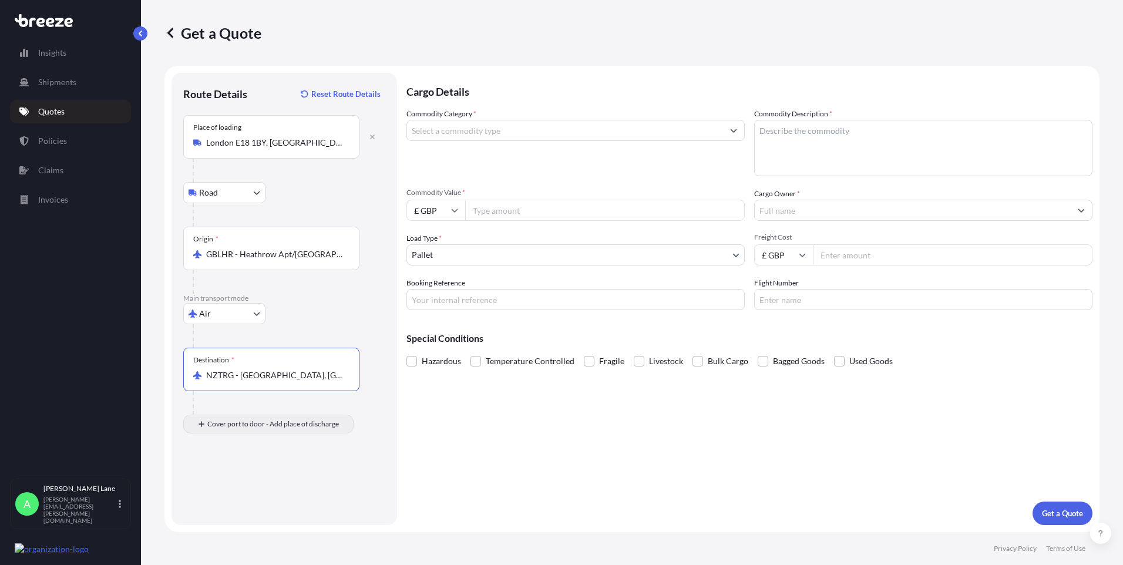
type input "NZTRG - [GEOGRAPHIC_DATA], [GEOGRAPHIC_DATA]"
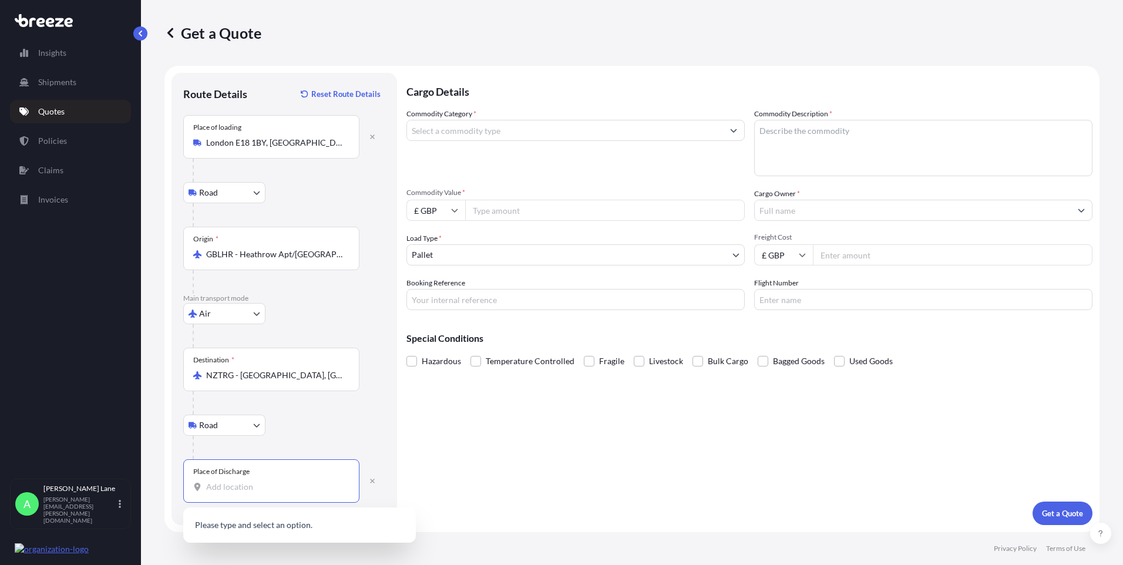
paste input "3110"
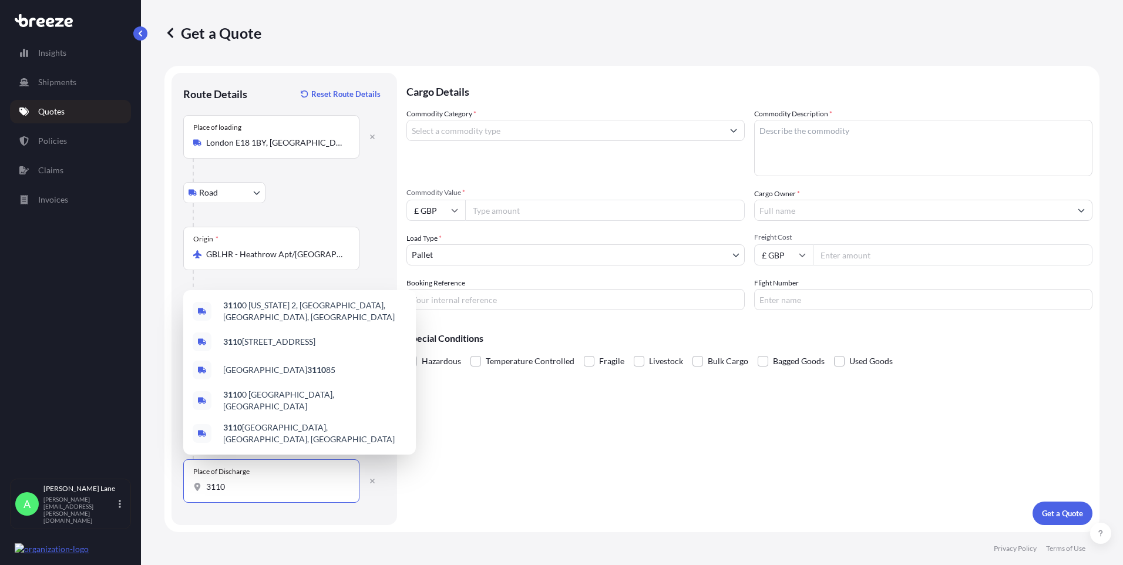
drag, startPoint x: 216, startPoint y: 485, endPoint x: 183, endPoint y: 485, distance: 33.5
click at [183, 485] on div "Route Details Reset Route Details Place of loading [GEOGRAPHIC_DATA] Rail Origi…" at bounding box center [283, 299] width 225 height 452
paste input "[GEOGRAPHIC_DATA]"
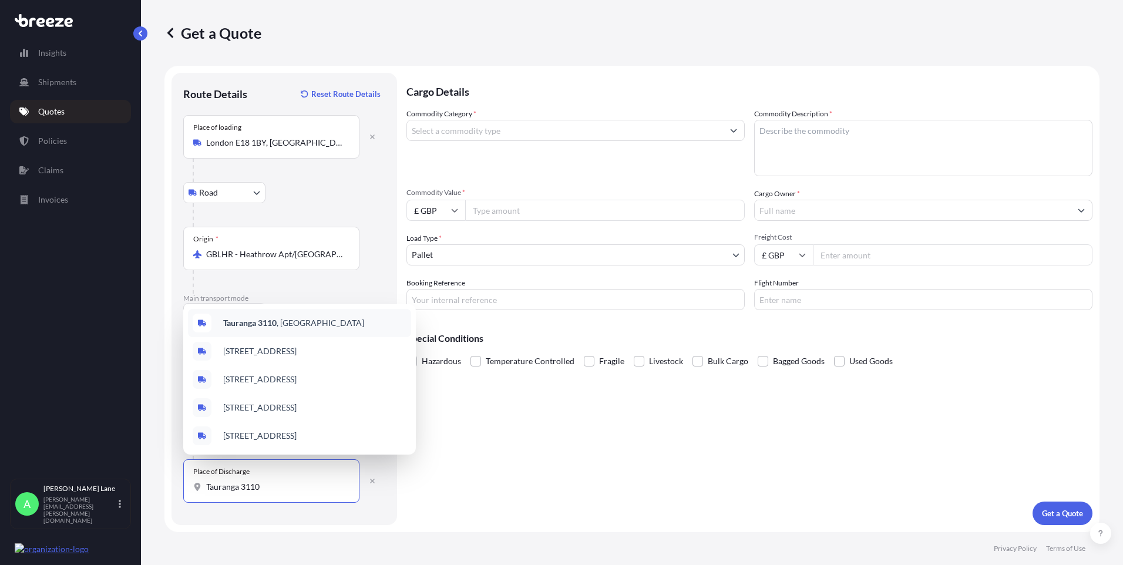
click at [266, 322] on div "Tauranga 3110 , [GEOGRAPHIC_DATA]" at bounding box center [299, 323] width 223 height 28
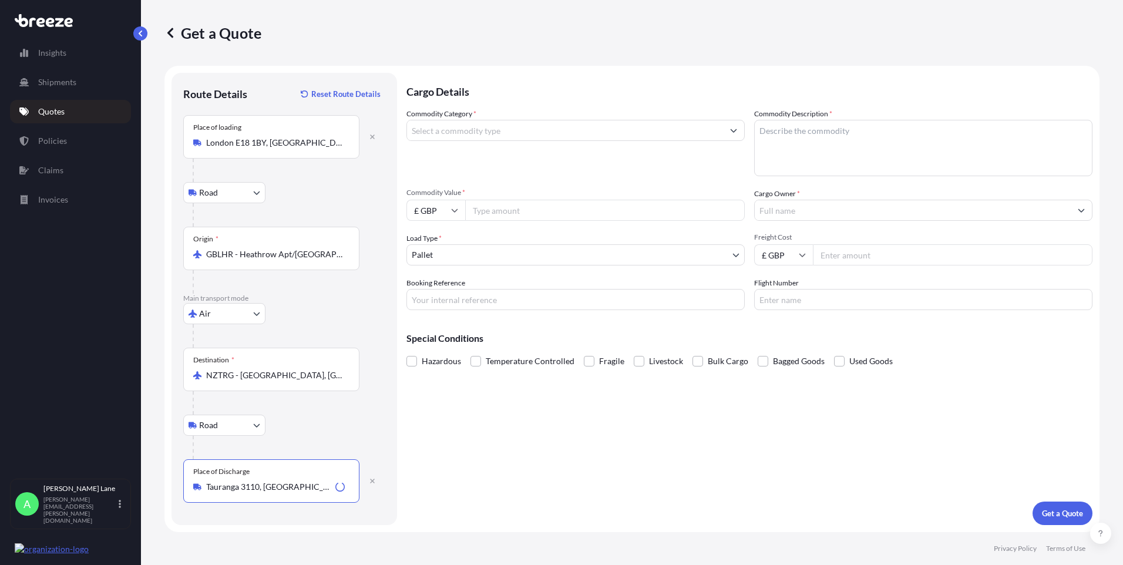
type input "Tauranga 3110, [GEOGRAPHIC_DATA]"
click at [508, 138] on input "Commodity Category *" at bounding box center [565, 130] width 316 height 21
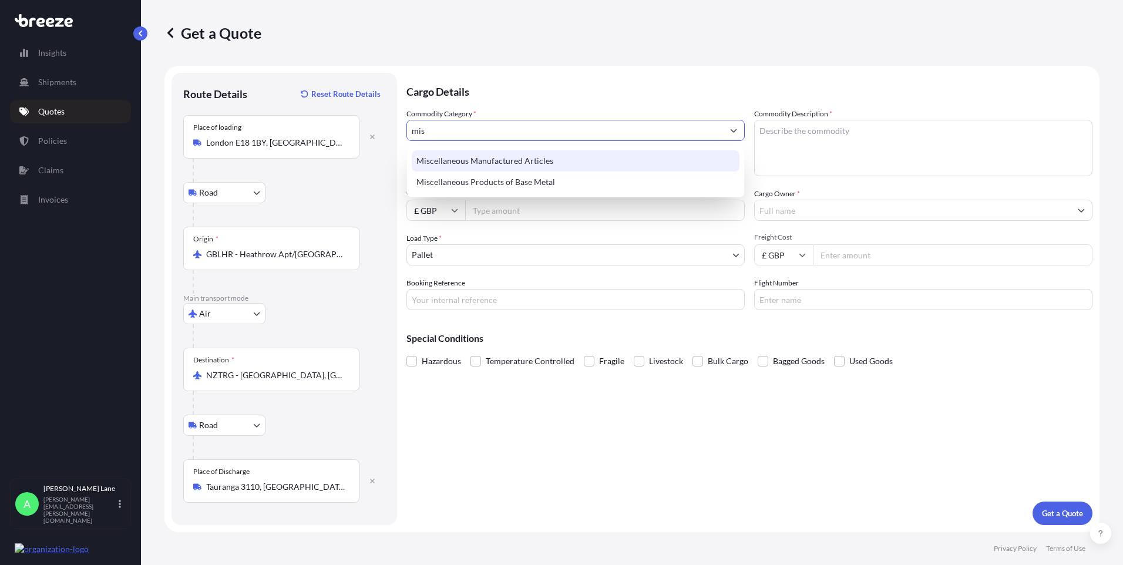
click at [517, 160] on div "Miscellaneous Manufactured Articles" at bounding box center [576, 160] width 328 height 21
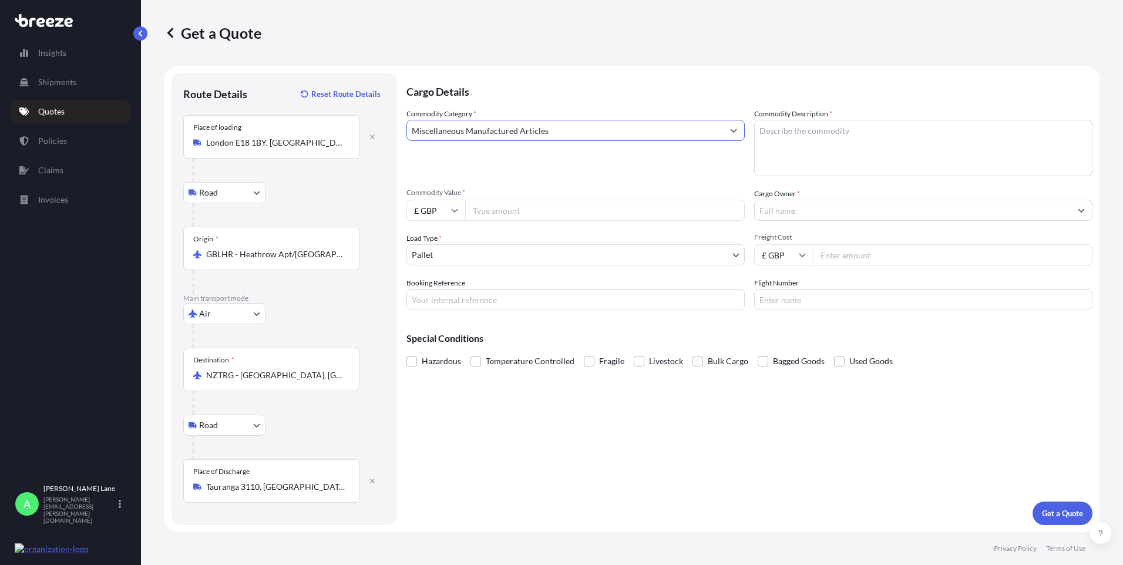
type input "Miscellaneous Manufactured Articles"
click at [519, 198] on div "Commodity Value * £ GBP" at bounding box center [575, 204] width 338 height 33
click at [529, 213] on input "Commodity Value *" at bounding box center [605, 210] width 280 height 21
type input "500"
click at [499, 255] on body "Insights Shipments Quotes Policies Claims Invoices A [PERSON_NAME] [PERSON_NAME…" at bounding box center [561, 282] width 1123 height 565
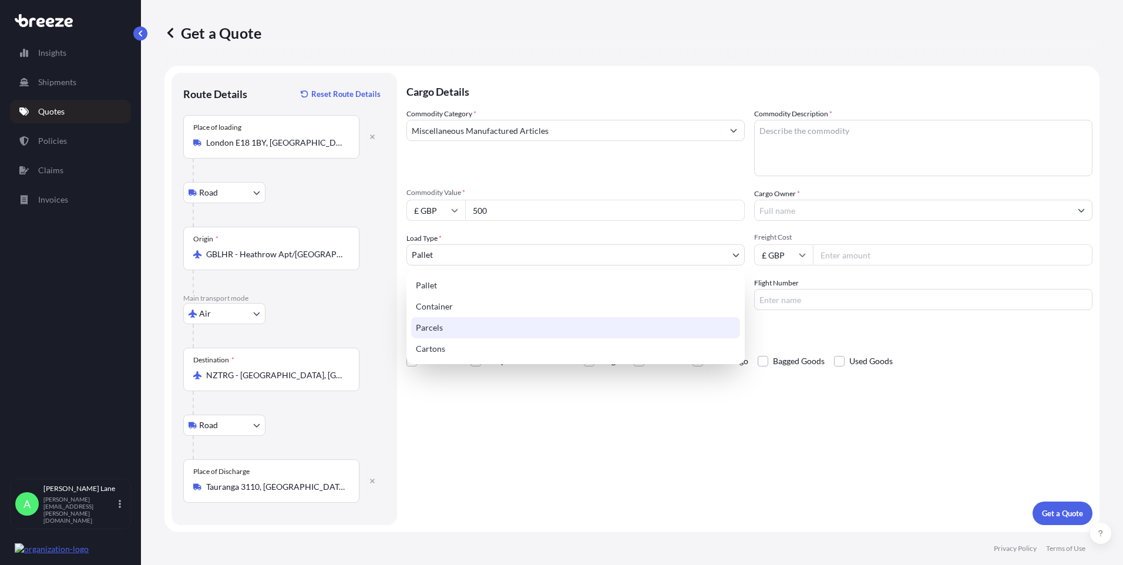
click at [455, 326] on div "Parcels" at bounding box center [575, 327] width 329 height 21
select select "3"
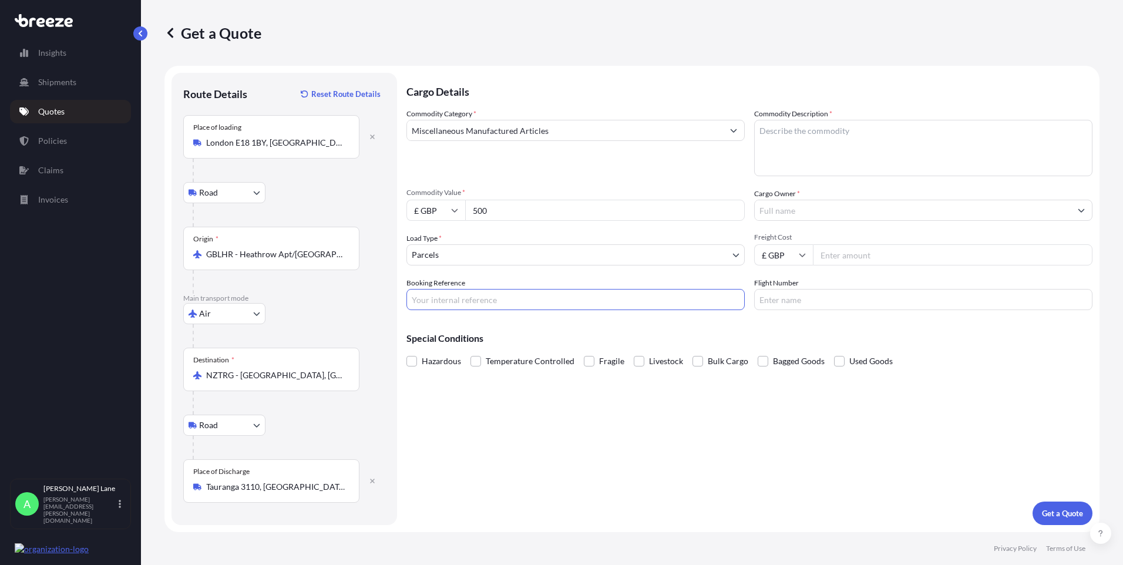
click at [473, 303] on input "Booking Reference" at bounding box center [575, 299] width 338 height 21
paste input "1897926"
type input "1897926"
paste textarea "[PERSON_NAME] CRICKET BALL 156G RED"
type textarea "[PERSON_NAME] CRICKET BALL 156G RED x 60"
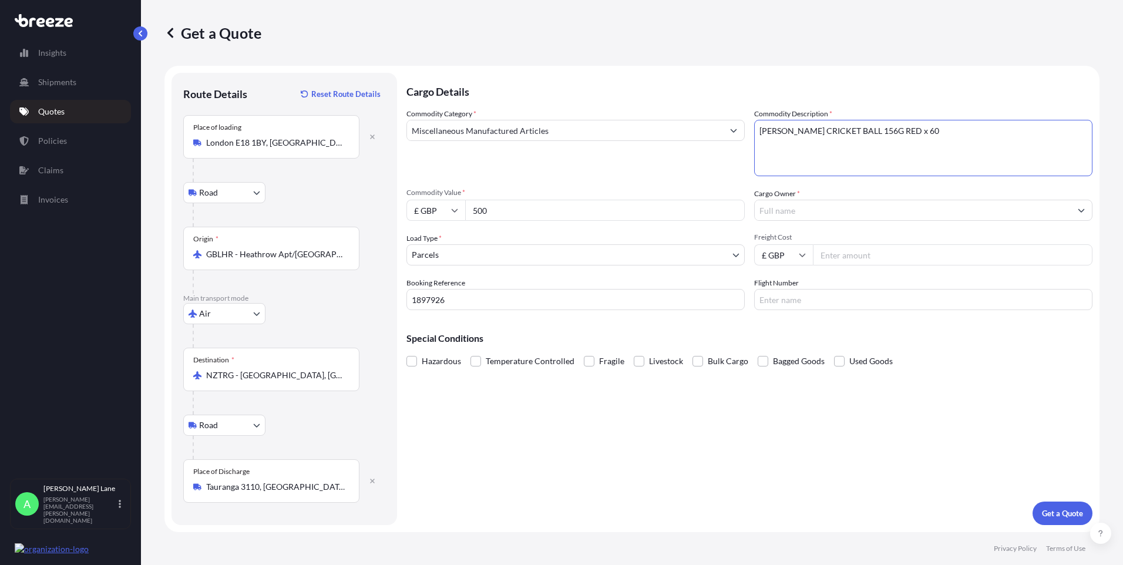
click at [824, 217] on input "Cargo Owner *" at bounding box center [913, 210] width 316 height 21
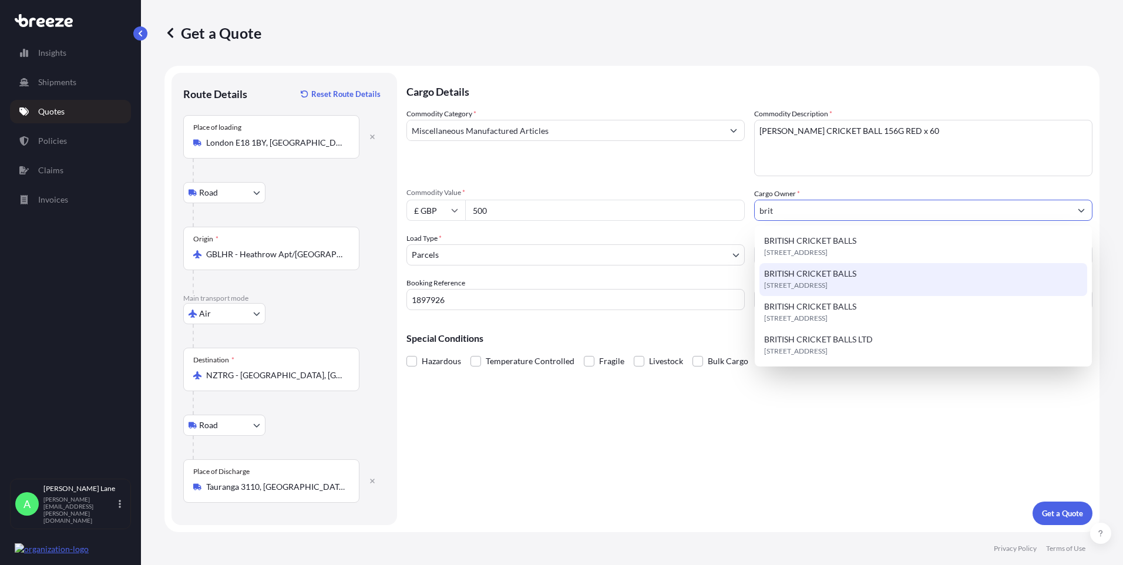
click at [833, 275] on span "BRITISH CRICKET BALLS" at bounding box center [810, 274] width 92 height 12
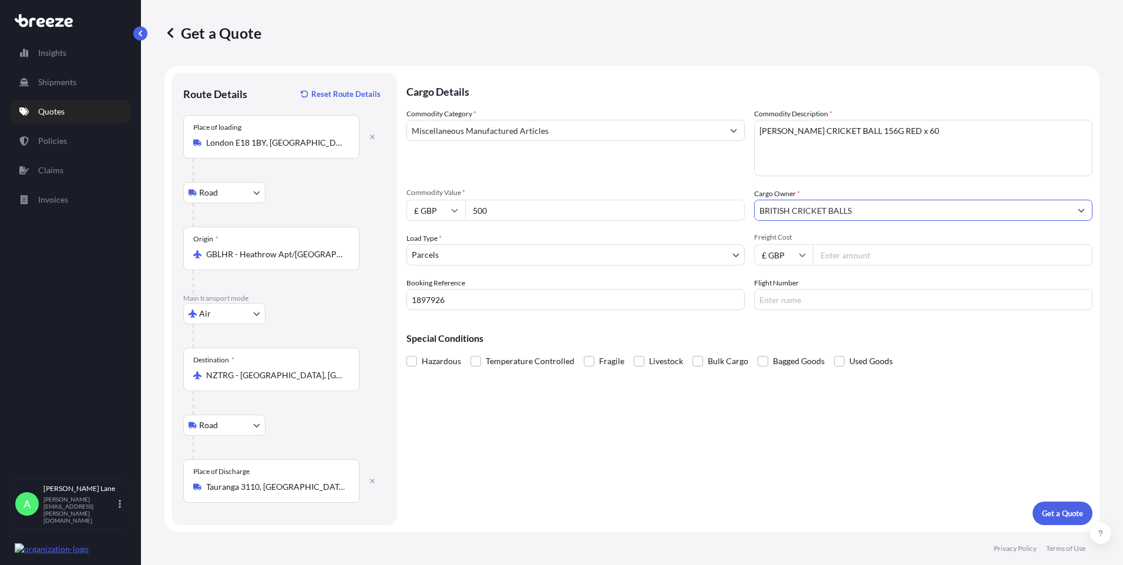
type input "BRITISH CRICKET BALLS"
click at [857, 262] on input "Freight Cost" at bounding box center [953, 254] width 280 height 21
type input "91.43"
click at [786, 299] on input "Flight Number" at bounding box center [923, 299] width 338 height 21
type input "ups"
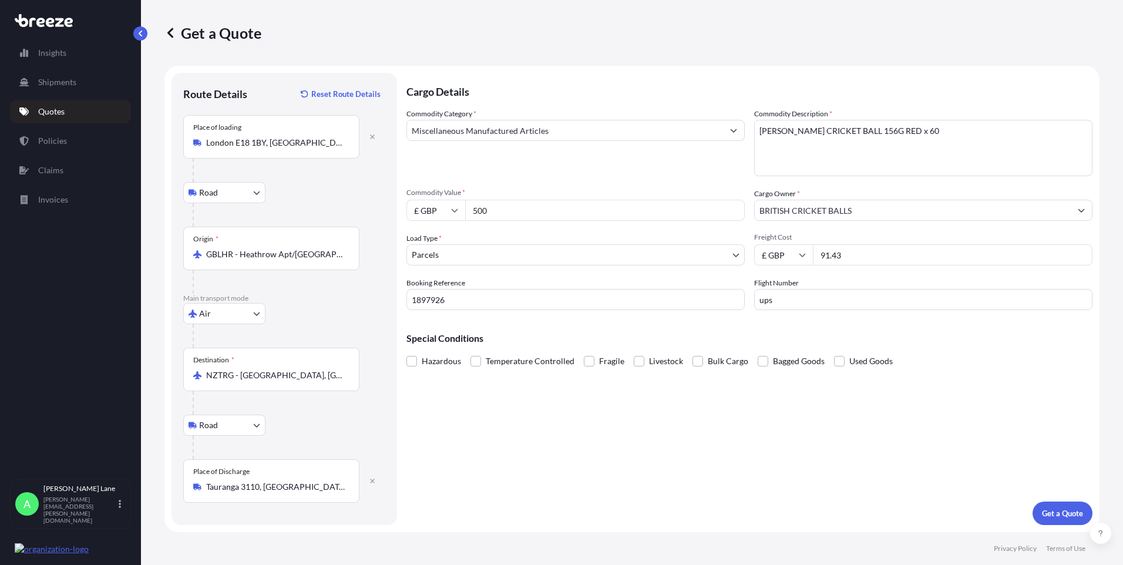
click at [658, 423] on div "Cargo Details Commodity Category * Miscellaneous Manufactured Articles Commodit…" at bounding box center [749, 299] width 686 height 452
click at [1070, 510] on p "Get a Quote" at bounding box center [1062, 513] width 41 height 12
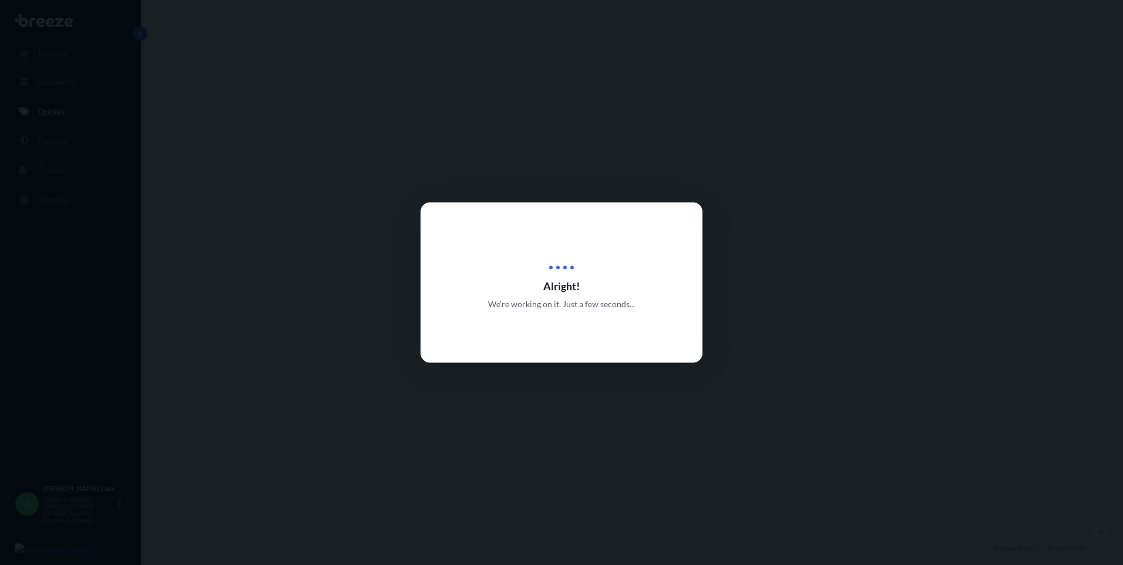
select select "Road"
select select "Air"
select select "Road"
select select "3"
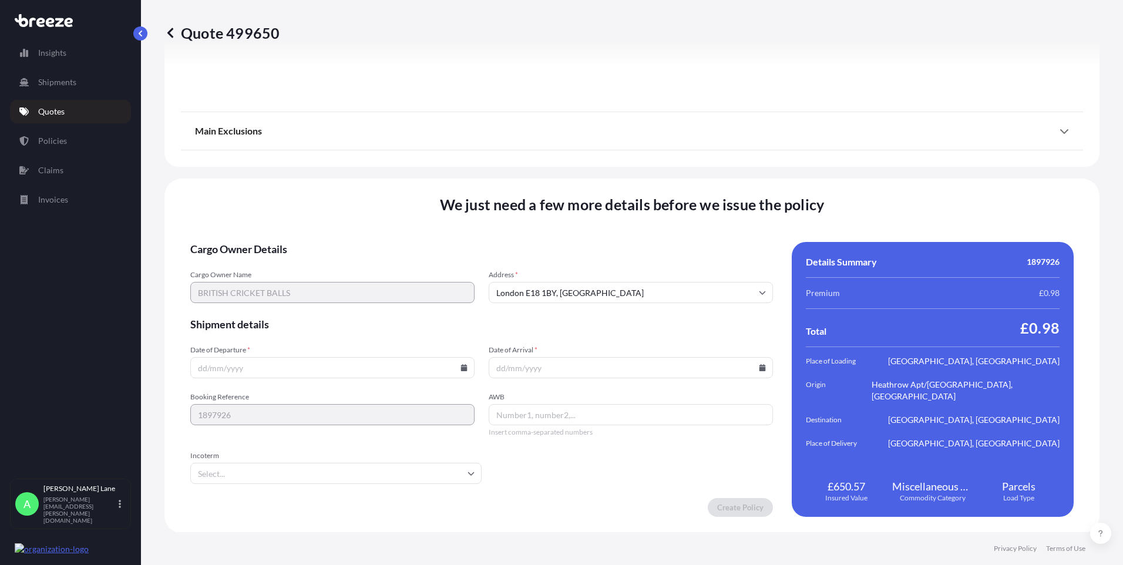
scroll to position [1532, 0]
click at [425, 470] on input "Incoterm" at bounding box center [335, 472] width 291 height 21
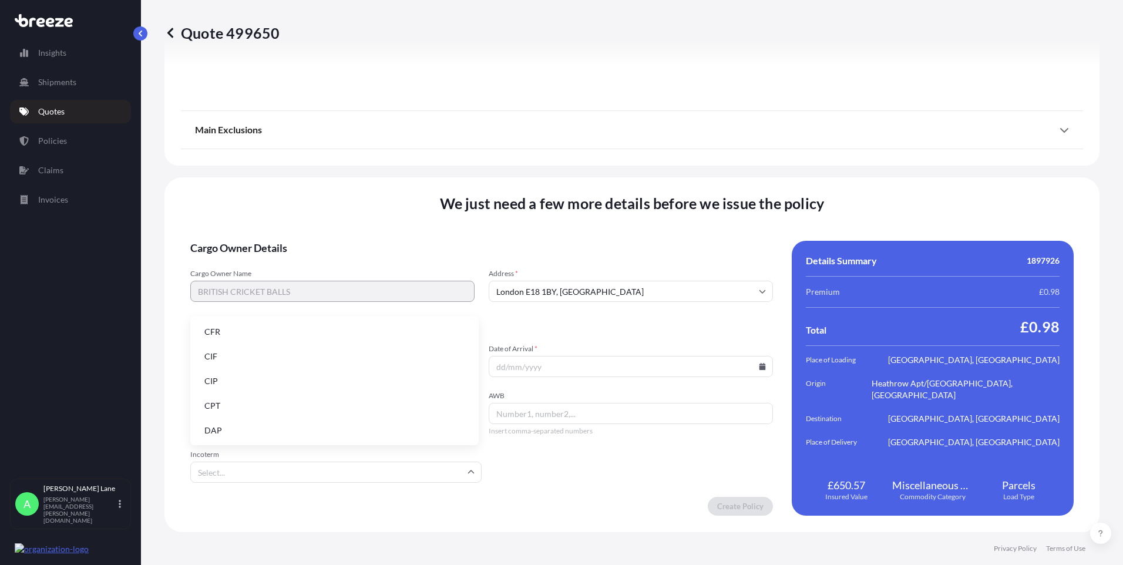
click at [327, 425] on li "DAP" at bounding box center [334, 430] width 279 height 22
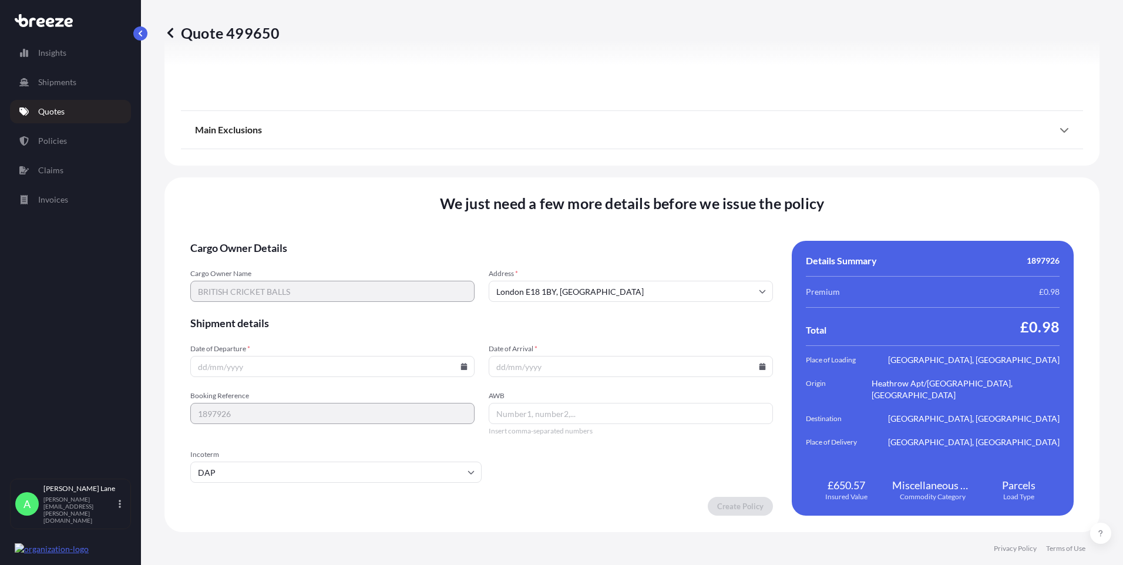
click at [461, 365] on icon at bounding box center [464, 366] width 6 height 7
click at [298, 282] on button "24" at bounding box center [303, 284] width 19 height 19
type input "[DATE]"
click at [759, 365] on icon at bounding box center [762, 366] width 6 height 7
click at [659, 284] on button "26" at bounding box center [654, 284] width 19 height 19
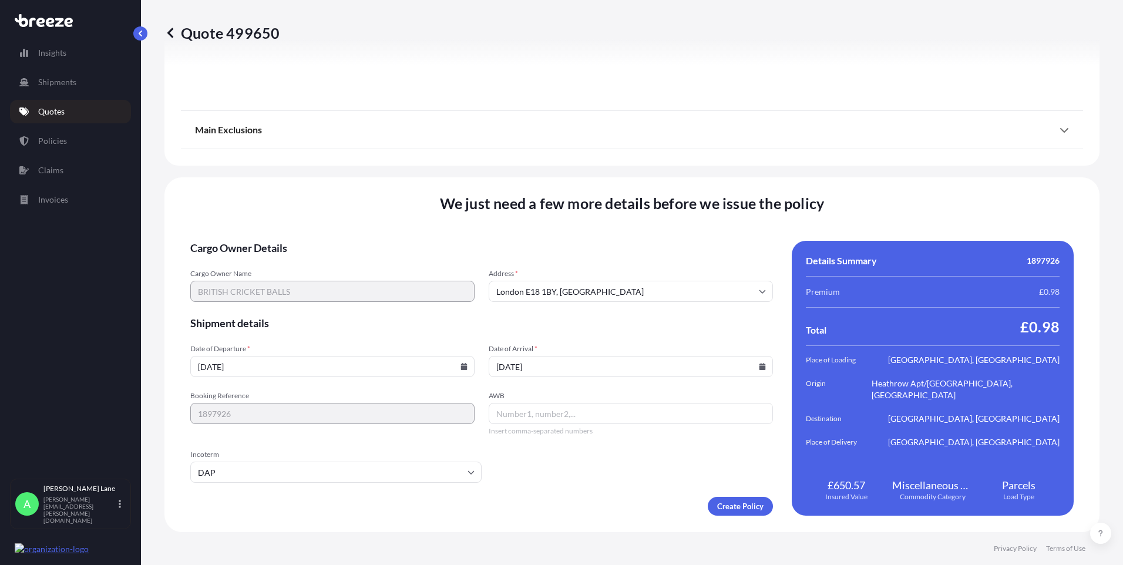
click at [754, 372] on input "[DATE]" at bounding box center [631, 366] width 284 height 21
click at [759, 365] on icon at bounding box center [762, 366] width 7 height 7
click at [552, 307] on button "29" at bounding box center [544, 306] width 19 height 19
type input "[DATE]"
paste input "1ZW074F30419279579"
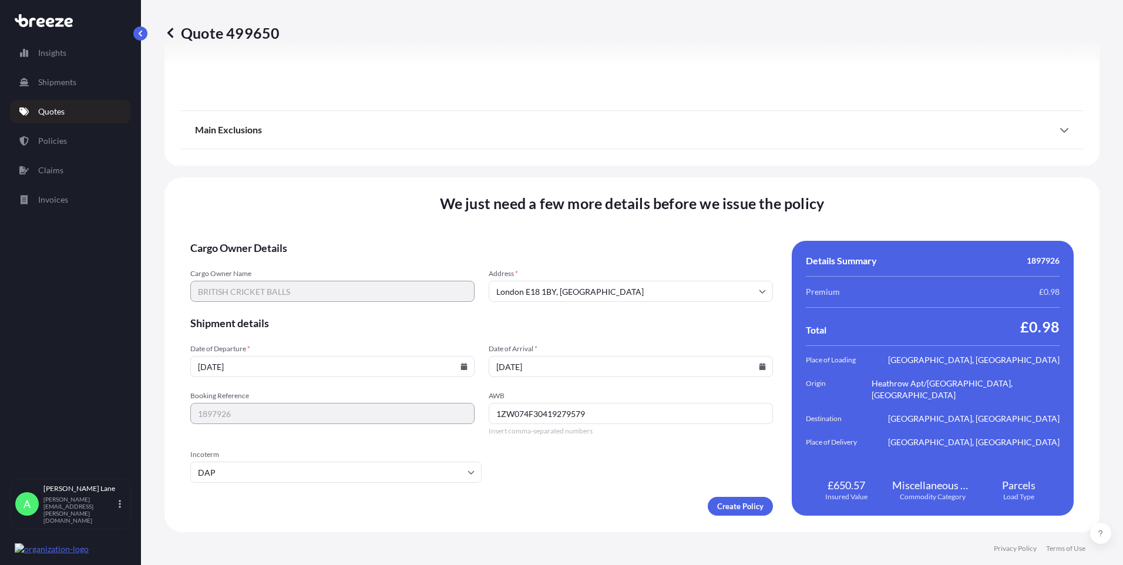
type input "1ZW074F30419279579"
